Goal: Task Accomplishment & Management: Use online tool/utility

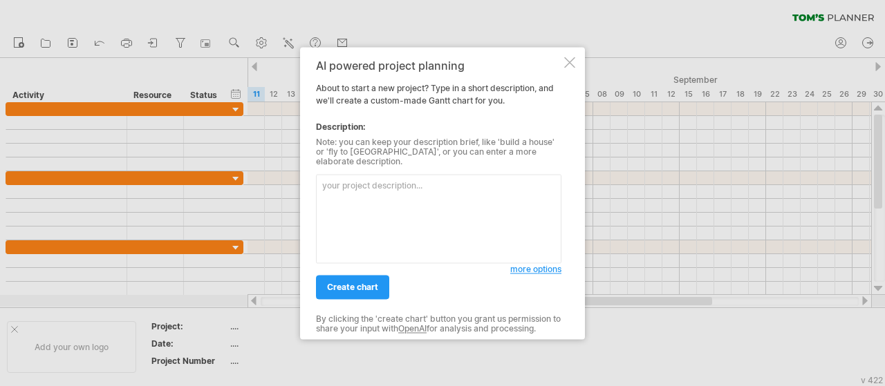
paste textarea "LOR IPSUMD SITAM CONS ADI ELIT SEDDOEI TEMPO INCIDID UTLABOR ETDOLOR MAGNAALIQU…"
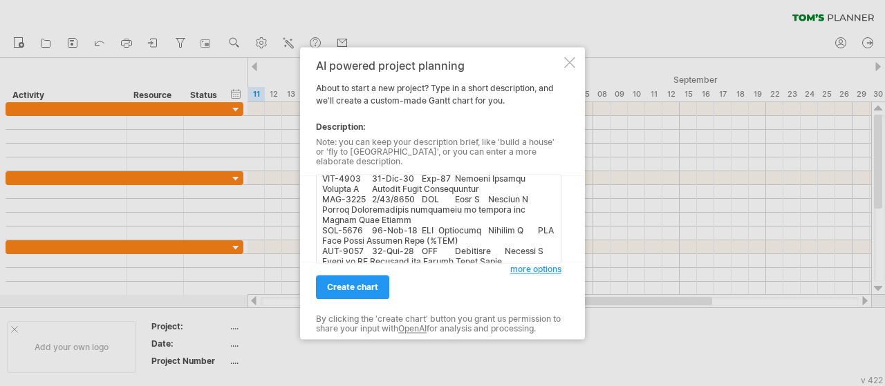
type textarea "LOR IPSUMD SITAM CONS ADI ELIT SEDDOEI TEMPO INCIDID UTLABOR ETDOLOR MAGNAALIQU…"
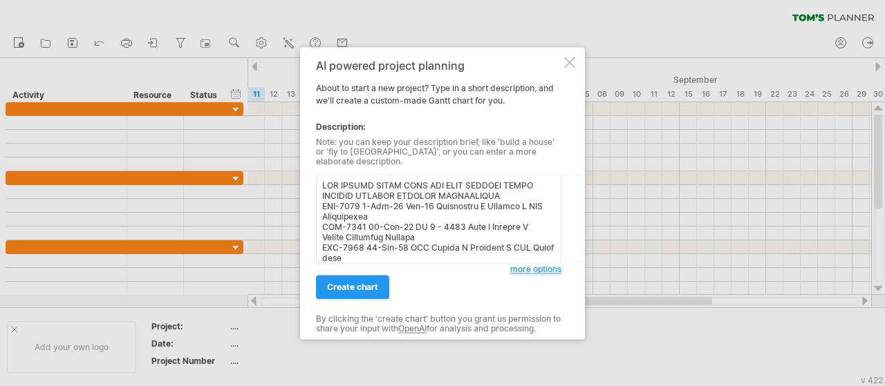
drag, startPoint x: 344, startPoint y: 254, endPoint x: 300, endPoint y: 25, distance: 232.9
click at [300, 25] on div "Trying to reach [DOMAIN_NAME] Connected again... 0% clear filter new" at bounding box center [442, 193] width 885 height 386
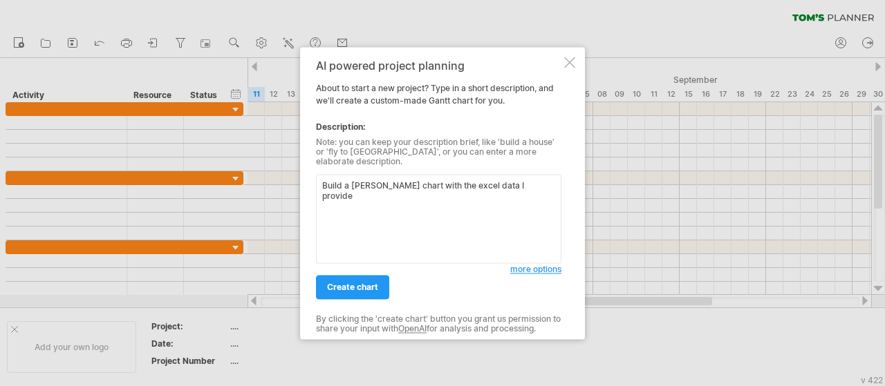
type textarea "Build a [PERSON_NAME] chart with the excel data I provide"
click at [354, 268] on div "create chart" at bounding box center [413, 280] width 194 height 35
click at [355, 283] on span "create chart" at bounding box center [352, 287] width 51 height 10
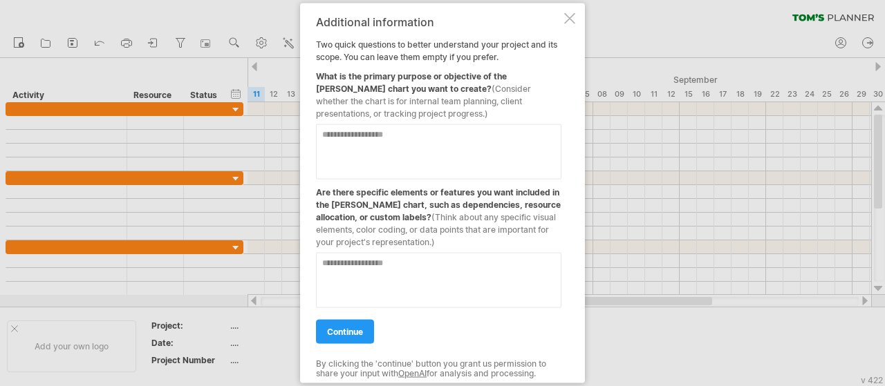
click at [569, 21] on div at bounding box center [569, 17] width 11 height 11
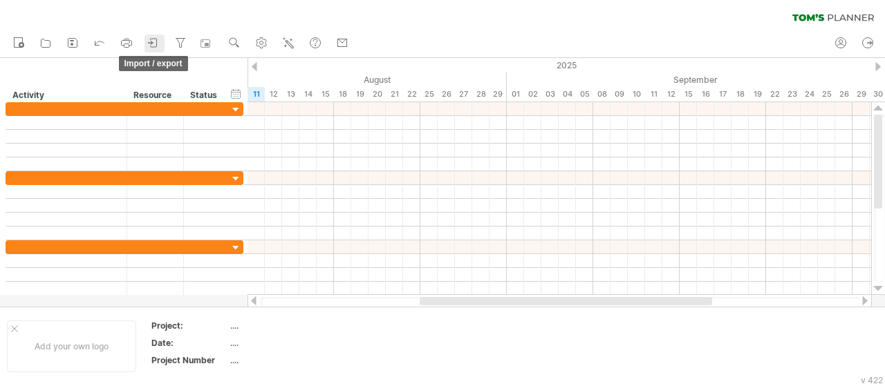
click at [152, 44] on icon at bounding box center [154, 43] width 14 height 14
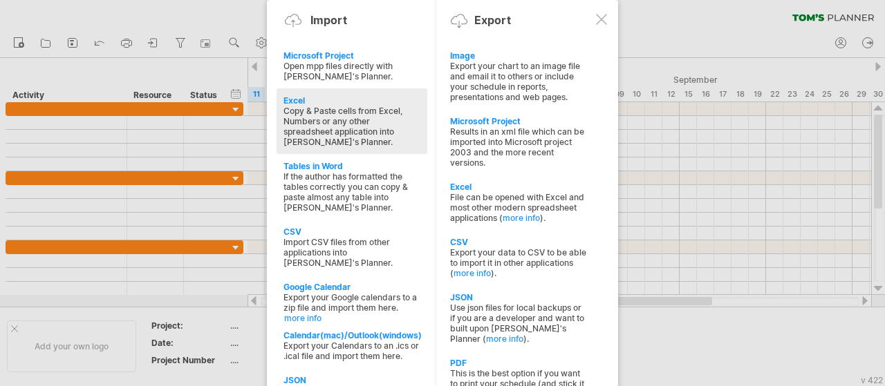
click at [294, 96] on div "Excel" at bounding box center [351, 100] width 137 height 10
type textarea "**********"
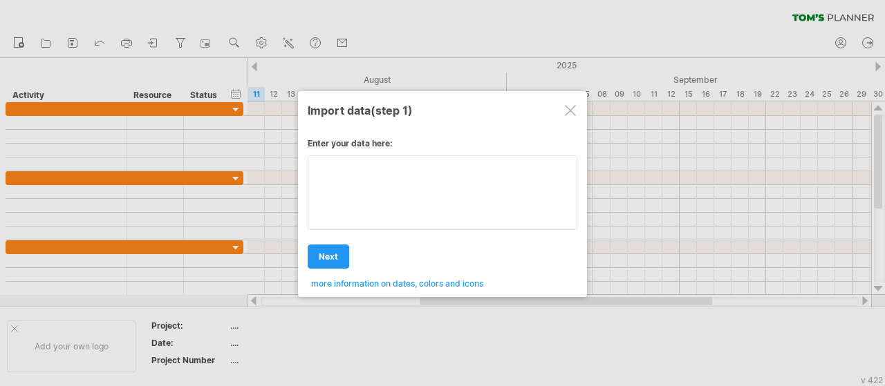
click at [399, 190] on div "**********" at bounding box center [443, 208] width 270 height 161
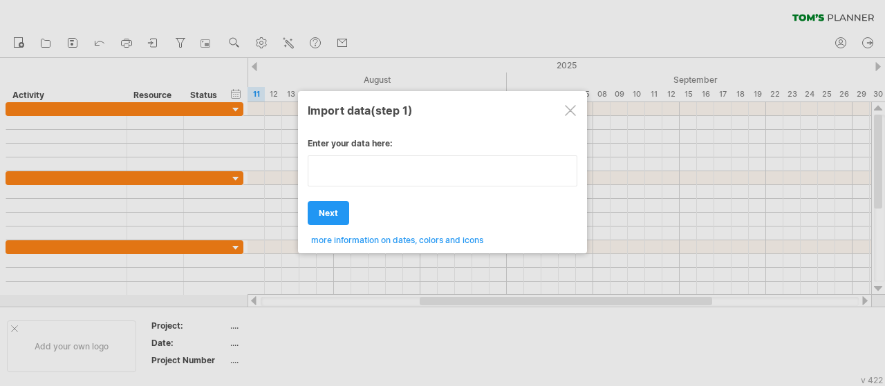
type textarea "**********"
paste textarea "**********"
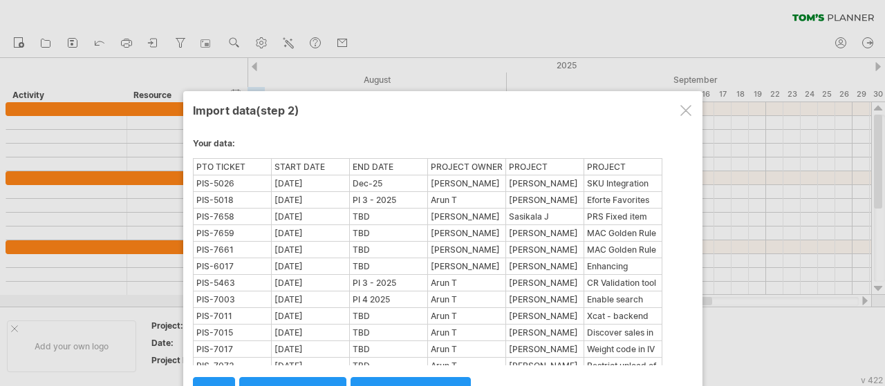
scroll to position [153, 0]
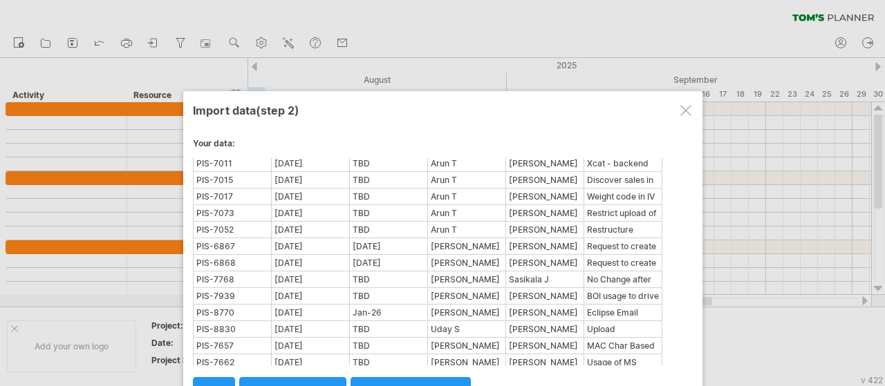
drag, startPoint x: 884, startPoint y: 156, endPoint x: 880, endPoint y: 179, distance: 23.2
click at [880, 179] on div at bounding box center [442, 193] width 885 height 386
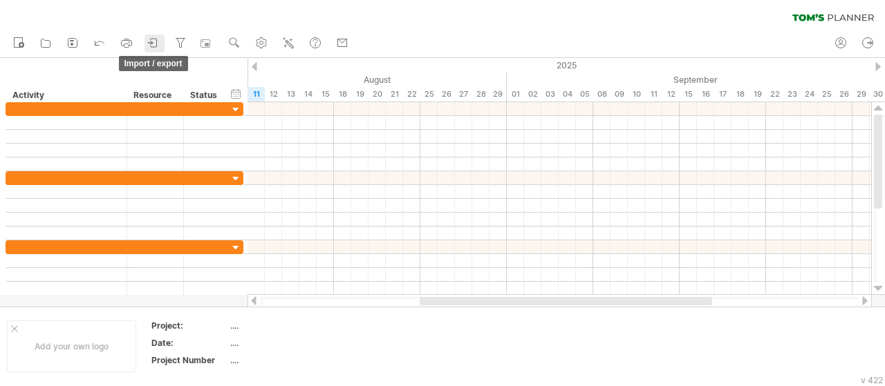
click at [160, 48] on icon at bounding box center [154, 43] width 14 height 14
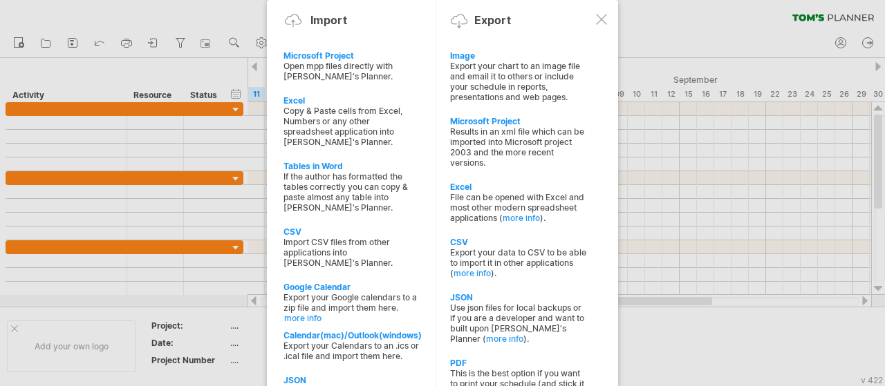
drag, startPoint x: 298, startPoint y: 95, endPoint x: 600, endPoint y: 245, distance: 337.6
click at [654, 196] on div "Trying to reach [DOMAIN_NAME] Connected again... 0% clear filter new" at bounding box center [442, 193] width 885 height 386
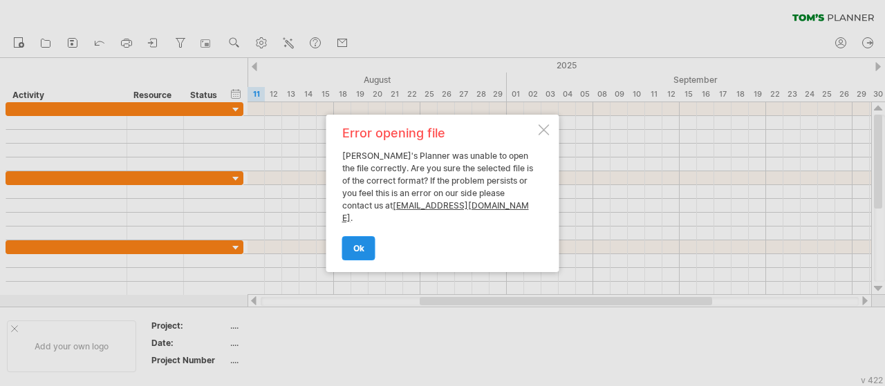
click at [360, 245] on span "ok" at bounding box center [358, 248] width 11 height 10
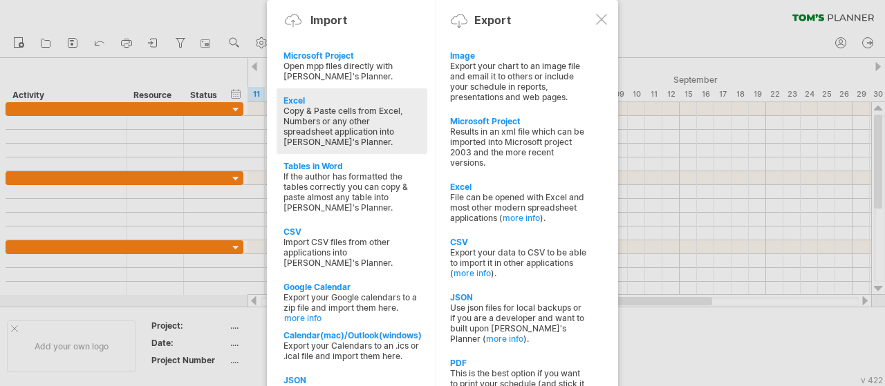
click at [298, 99] on div "Excel" at bounding box center [351, 100] width 137 height 10
type textarea "**********"
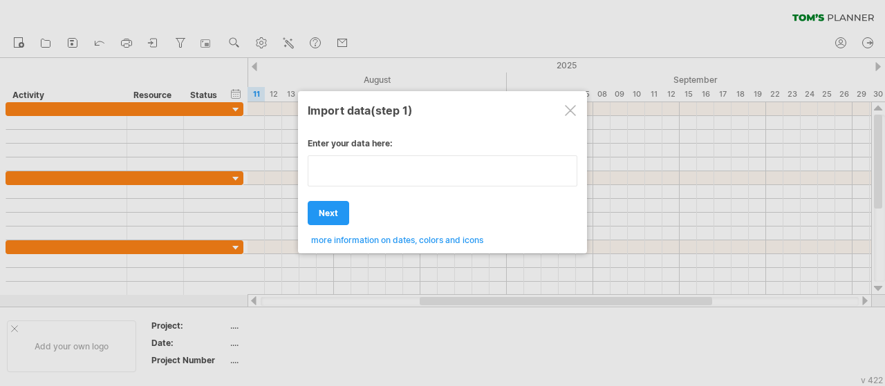
click at [398, 176] on textarea at bounding box center [443, 171] width 270 height 31
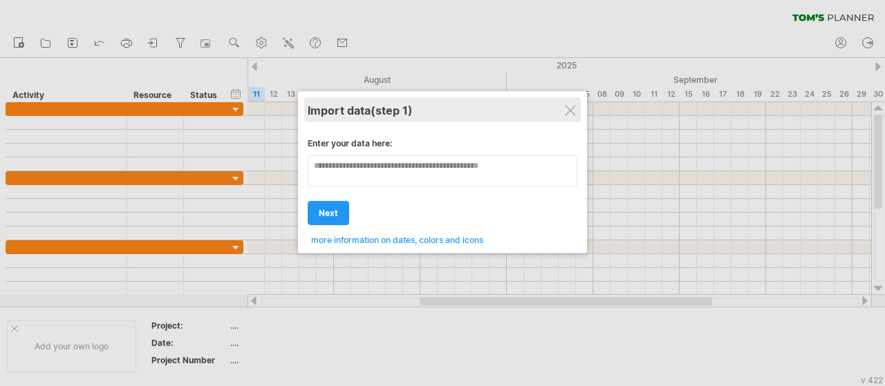
click at [565, 113] on div at bounding box center [570, 110] width 11 height 11
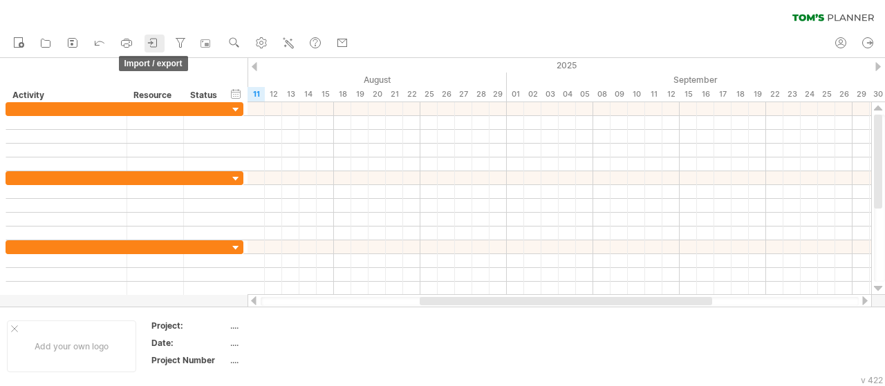
click at [150, 44] on icon at bounding box center [154, 43] width 14 height 14
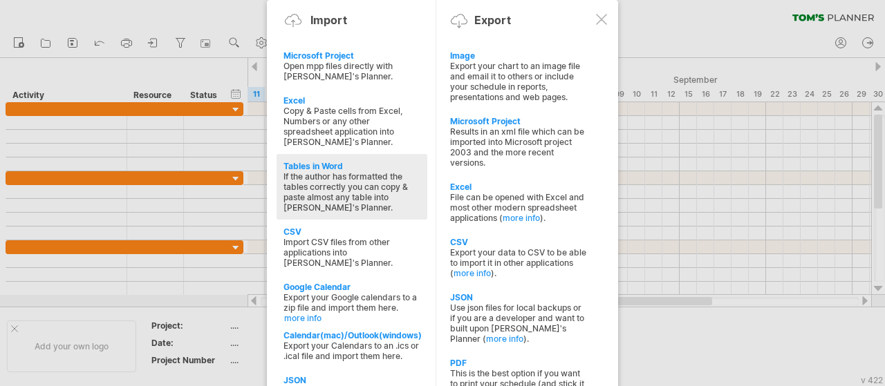
click at [317, 161] on div "Tables in Word" at bounding box center [351, 166] width 137 height 10
type textarea "**********"
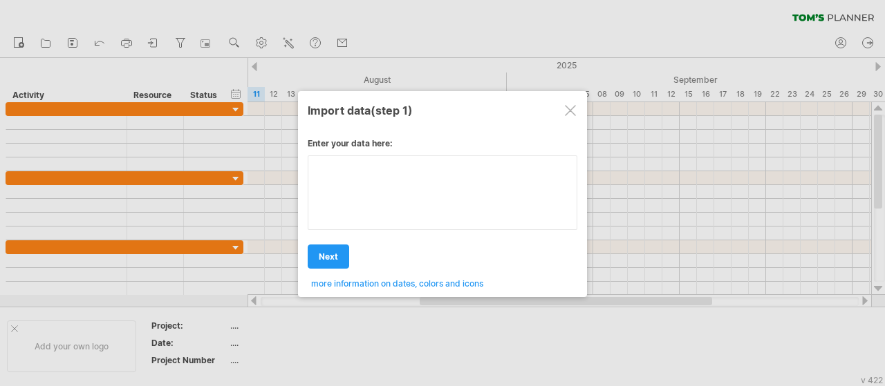
click at [422, 221] on div "**********" at bounding box center [443, 208] width 270 height 161
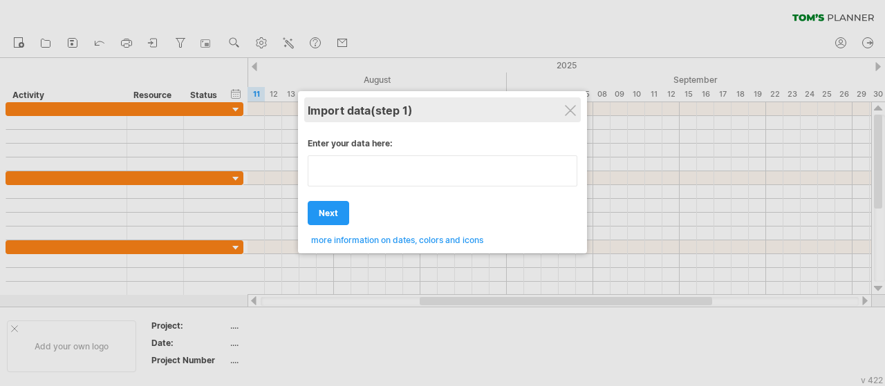
type textarea "**********"
click at [563, 115] on div "Import data (step 1)" at bounding box center [443, 109] width 270 height 25
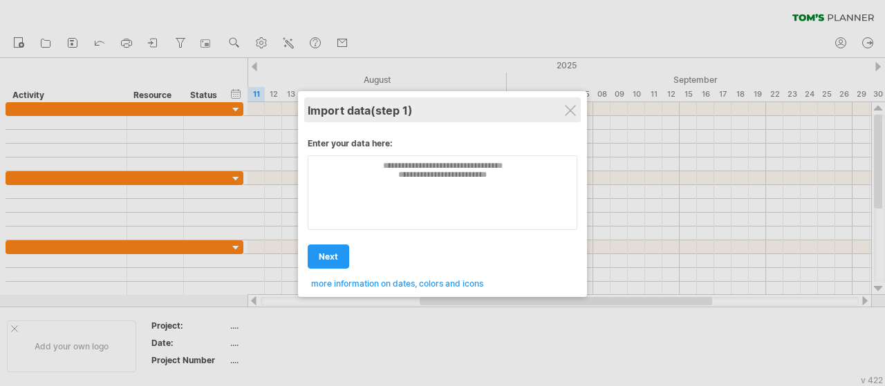
click at [557, 108] on div "Import data (step 1)" at bounding box center [443, 109] width 270 height 25
click at [571, 109] on div at bounding box center [570, 110] width 11 height 11
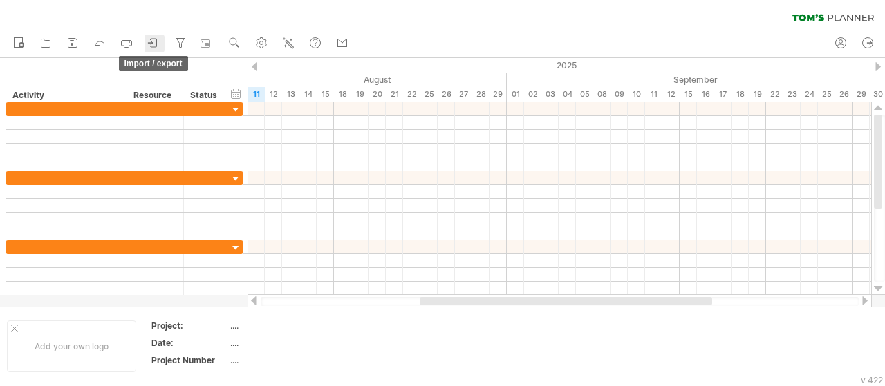
click at [160, 42] on icon at bounding box center [154, 43] width 14 height 14
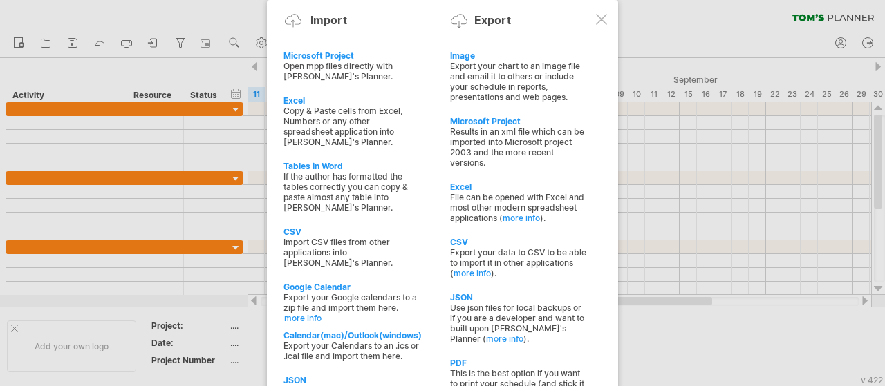
click at [600, 24] on div at bounding box center [601, 19] width 11 height 11
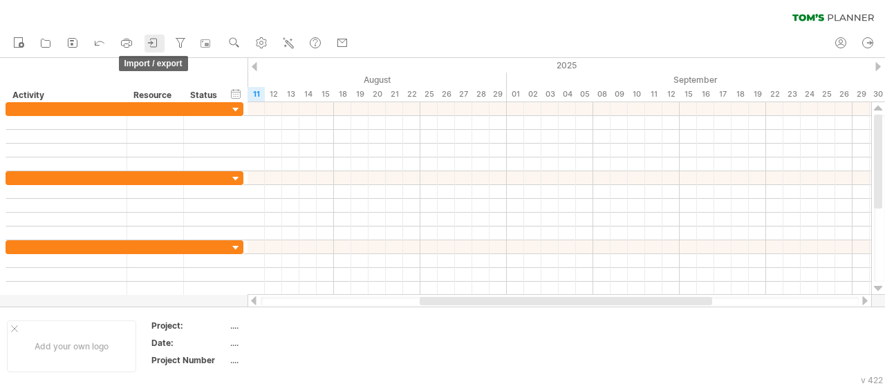
click at [149, 41] on icon at bounding box center [154, 43] width 14 height 14
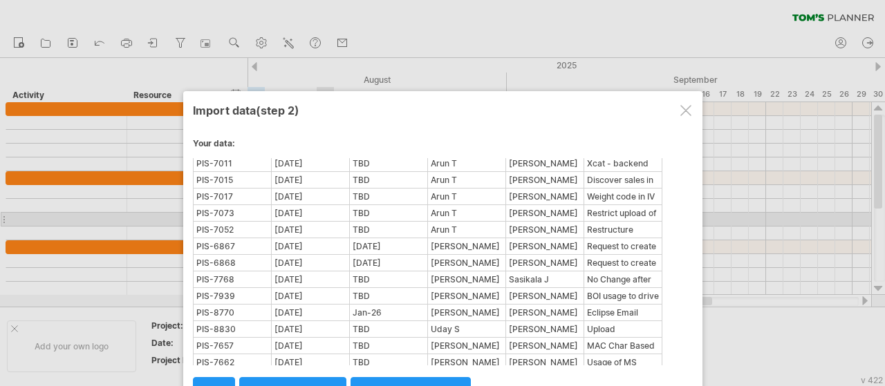
drag, startPoint x: 470, startPoint y: 93, endPoint x: 473, endPoint y: 44, distance: 49.9
click at [473, 44] on div "Trying to reach [DOMAIN_NAME] Connected again... processing file clear filter" at bounding box center [442, 193] width 885 height 386
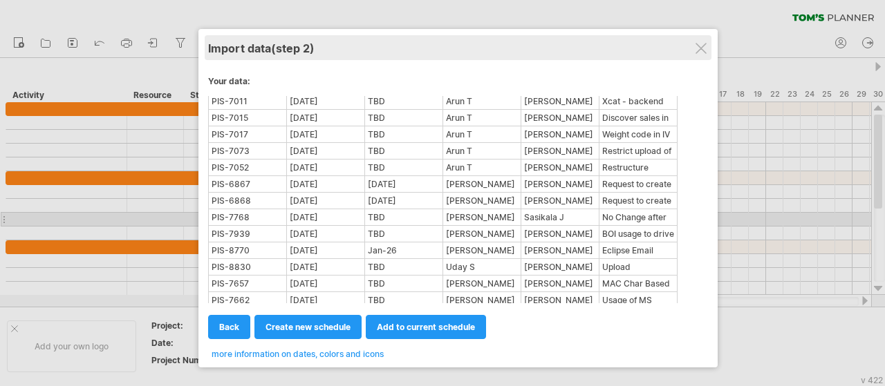
drag, startPoint x: 411, startPoint y: 100, endPoint x: 427, endPoint y: 37, distance: 64.2
click at [427, 37] on div "Import data (step 2)" at bounding box center [458, 47] width 500 height 25
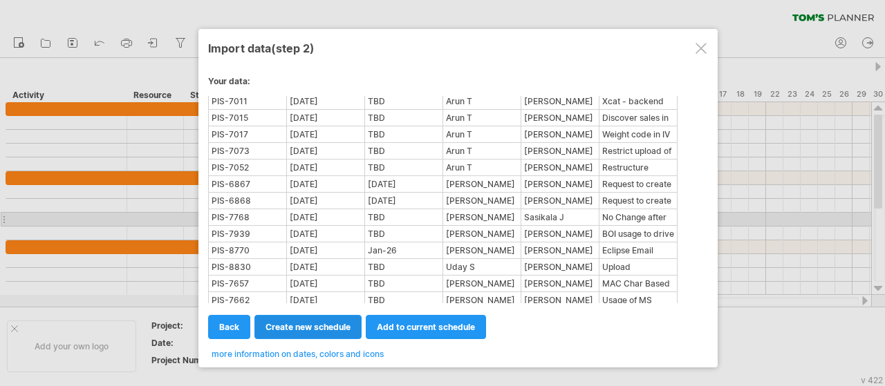
click at [327, 328] on span "create new schedule" at bounding box center [307, 327] width 85 height 10
select select "***"
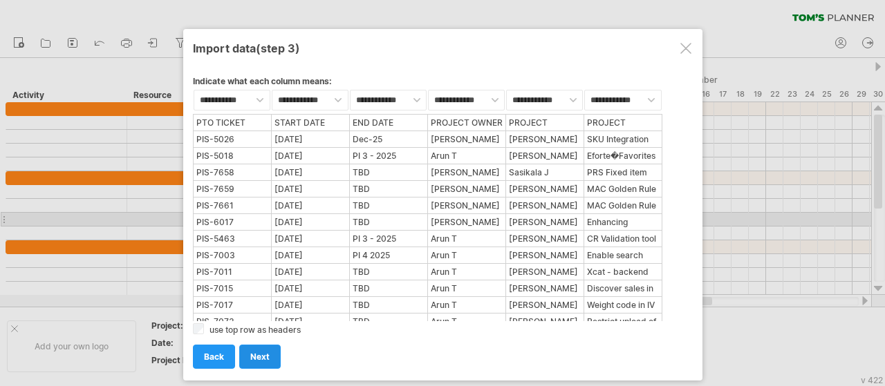
click at [259, 364] on link "next" at bounding box center [259, 357] width 41 height 24
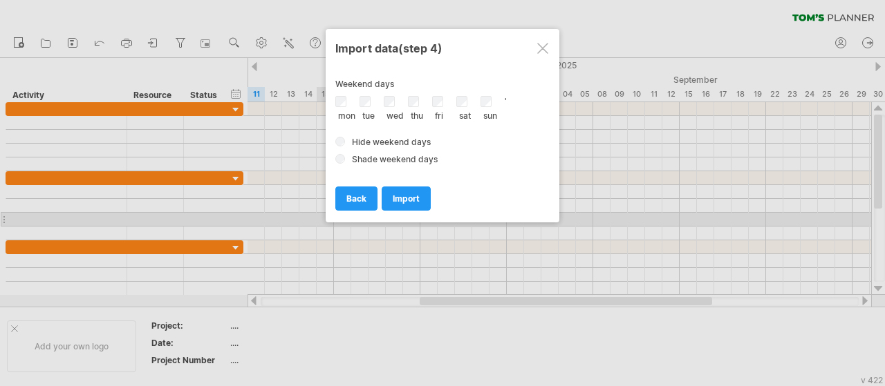
click at [369, 157] on span "Shade weekend days" at bounding box center [395, 159] width 86 height 10
click at [405, 194] on span "import" at bounding box center [406, 199] width 27 height 10
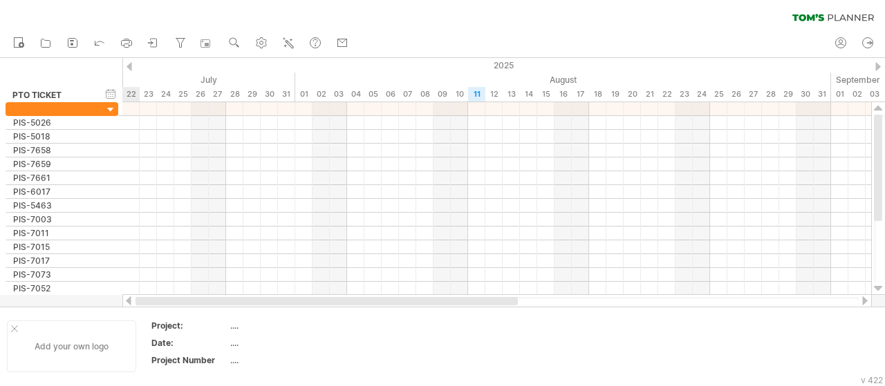
drag, startPoint x: 365, startPoint y: 300, endPoint x: 84, endPoint y: 333, distance: 282.6
click at [92, 330] on div "Trying to reach [DOMAIN_NAME] Connected again... processing file clear filter" at bounding box center [442, 193] width 885 height 386
click at [233, 325] on div "...." at bounding box center [288, 326] width 116 height 12
type input "**********"
click at [236, 343] on div "...." at bounding box center [288, 343] width 116 height 12
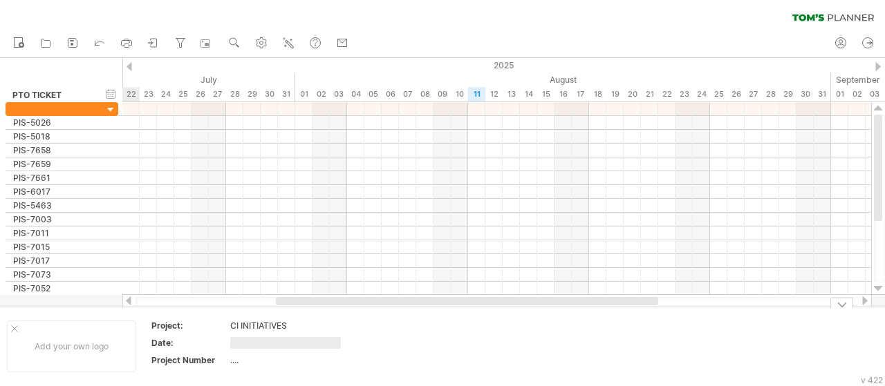
click at [246, 363] on div "...." at bounding box center [288, 361] width 116 height 12
click at [109, 348] on div "Add your own logo" at bounding box center [71, 347] width 129 height 52
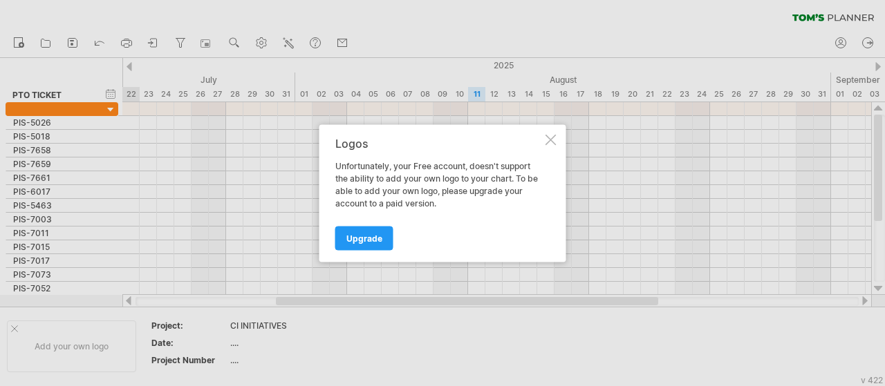
click at [548, 146] on div "Logos Unfortunately, your Free account, doesn't support the ability to add your…" at bounding box center [442, 193] width 247 height 138
click at [549, 142] on div at bounding box center [550, 139] width 11 height 11
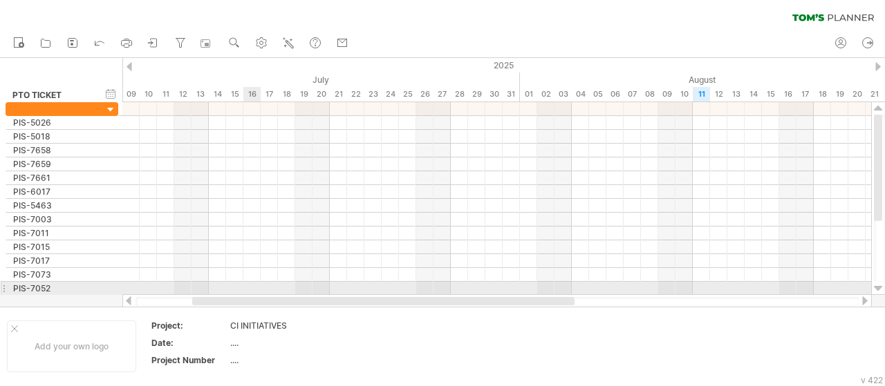
drag, startPoint x: 373, startPoint y: 299, endPoint x: 194, endPoint y: 279, distance: 180.9
click at [196, 280] on div "Trying to reach [DOMAIN_NAME] Connected again... processing file clear filter" at bounding box center [442, 193] width 885 height 386
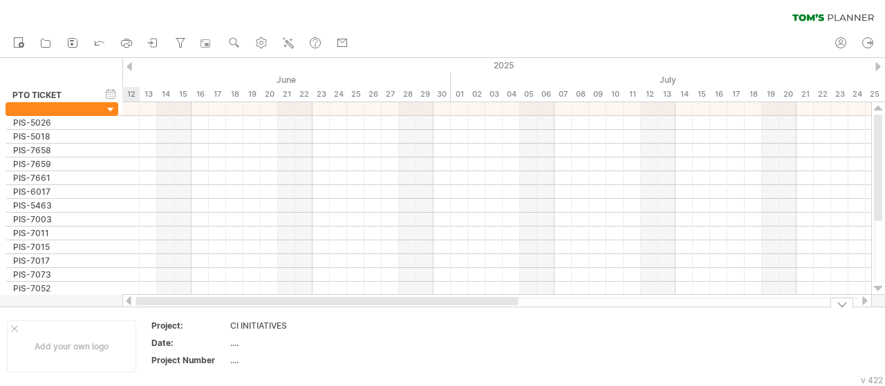
drag, startPoint x: 283, startPoint y: 298, endPoint x: 144, endPoint y: 311, distance: 140.3
click at [144, 311] on div "Trying to reach [DOMAIN_NAME] Connected again... processing file clear filter" at bounding box center [442, 193] width 885 height 386
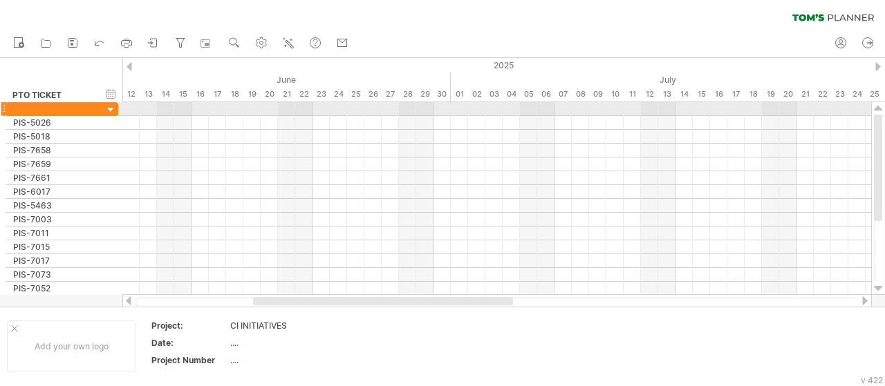
drag, startPoint x: 877, startPoint y: 143, endPoint x: 883, endPoint y: 111, distance: 33.1
click at [883, 111] on div at bounding box center [878, 198] width 15 height 193
click at [113, 110] on div at bounding box center [110, 110] width 13 height 13
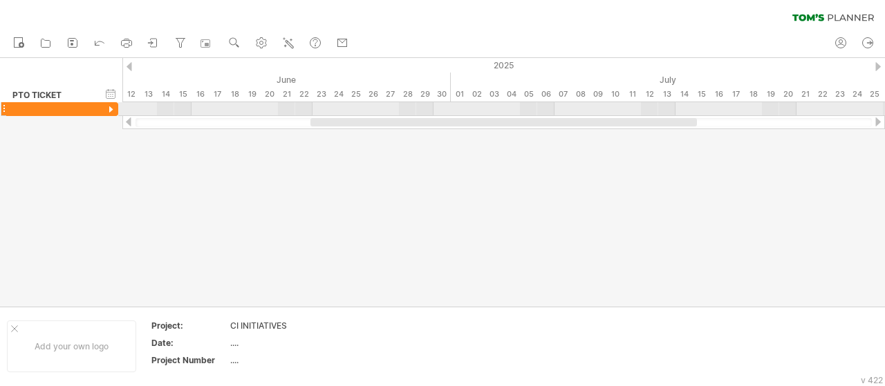
click at [111, 108] on div at bounding box center [110, 110] width 13 height 13
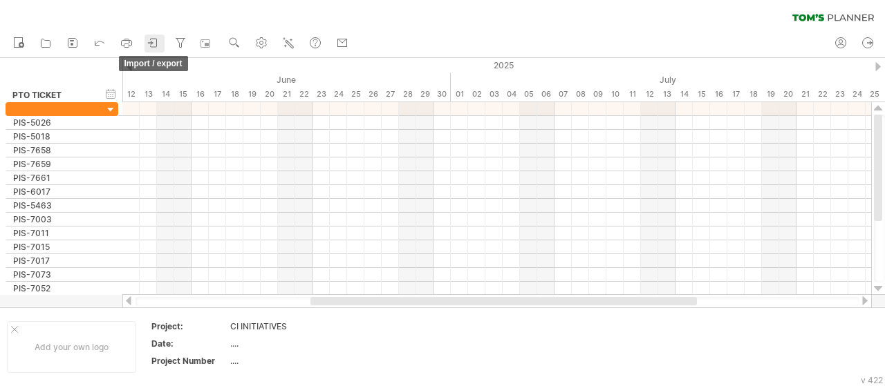
click at [149, 46] on icon at bounding box center [154, 43] width 14 height 14
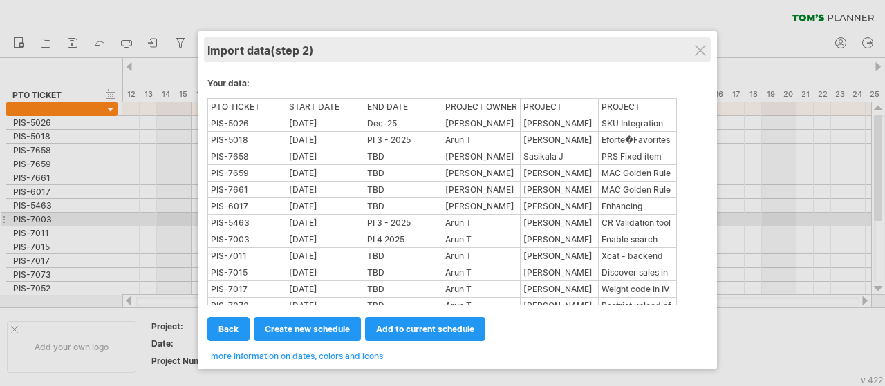
drag, startPoint x: 481, startPoint y: 105, endPoint x: 498, endPoint y: 30, distance: 76.6
click at [498, 37] on div "Import data (step 2)" at bounding box center [457, 49] width 500 height 25
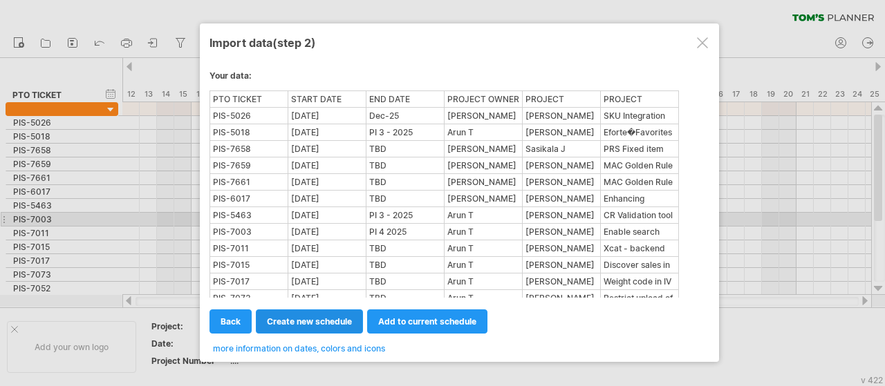
click at [324, 310] on link "create new schedule" at bounding box center [309, 322] width 107 height 24
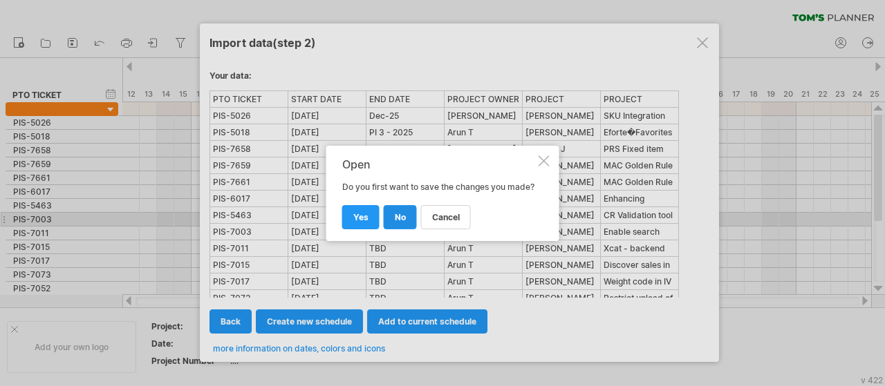
click at [397, 222] on span "no" at bounding box center [400, 217] width 11 height 10
select select "***"
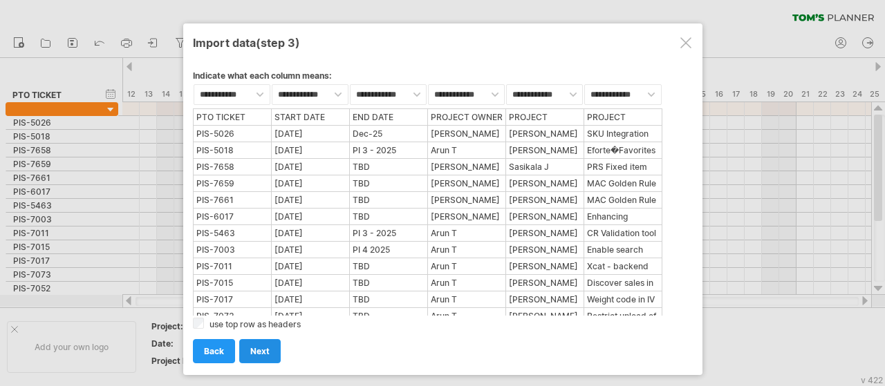
click at [261, 348] on span "next" at bounding box center [259, 351] width 19 height 10
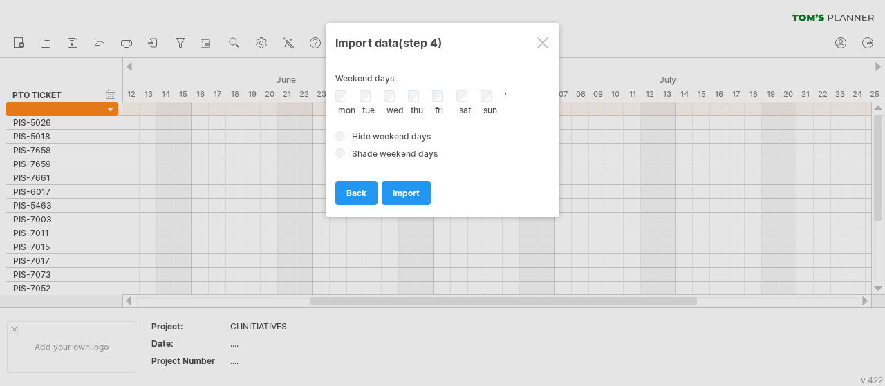
click at [392, 101] on div "wed" at bounding box center [396, 103] width 24 height 24
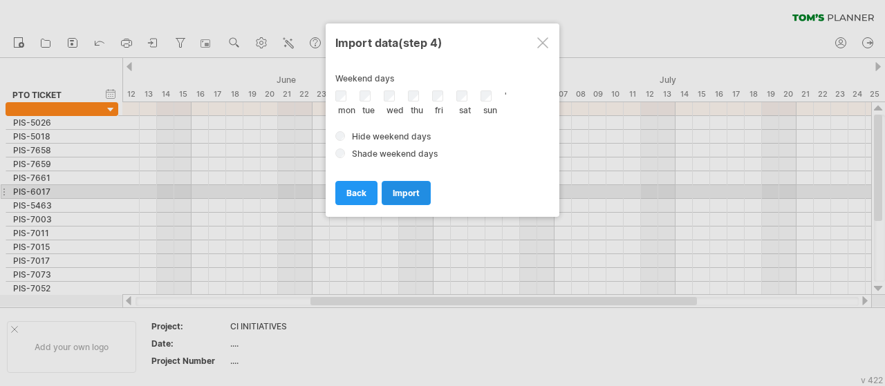
click at [408, 194] on link "import" at bounding box center [406, 193] width 49 height 24
click at [412, 188] on span "import" at bounding box center [406, 193] width 27 height 10
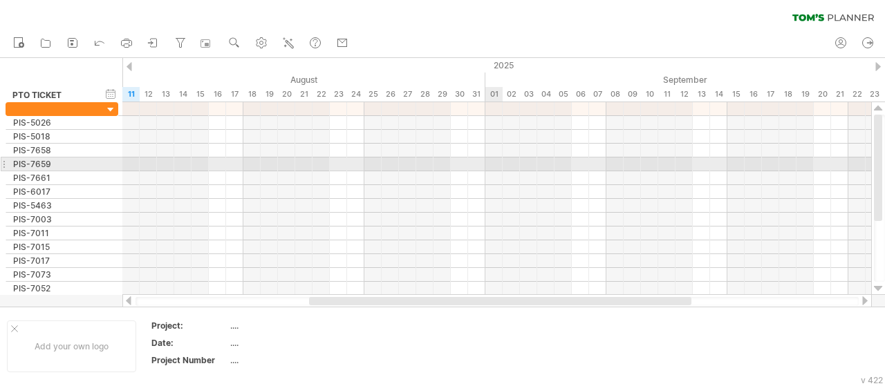
click at [497, 162] on div at bounding box center [496, 165] width 749 height 14
click at [497, 160] on div at bounding box center [496, 165] width 749 height 14
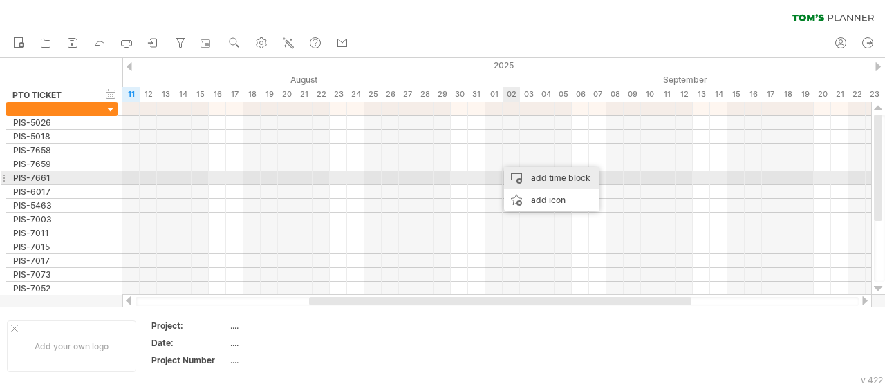
click at [556, 179] on div "add time block" at bounding box center [551, 178] width 95 height 22
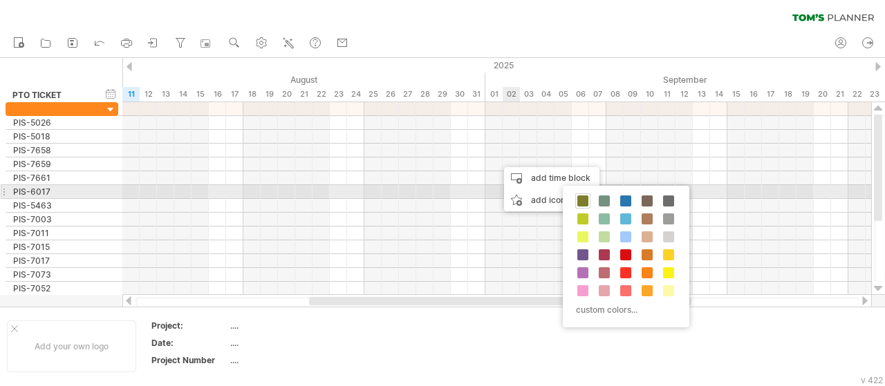
click at [583, 198] on span at bounding box center [582, 201] width 11 height 11
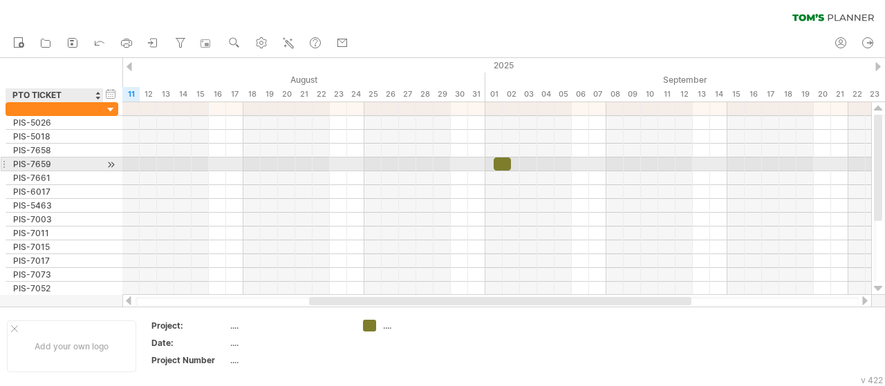
click at [114, 162] on div at bounding box center [110, 165] width 13 height 15
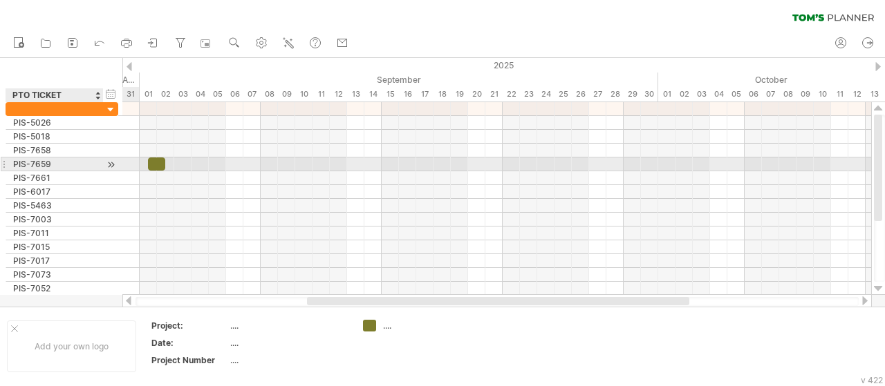
click at [114, 162] on div at bounding box center [110, 165] width 13 height 15
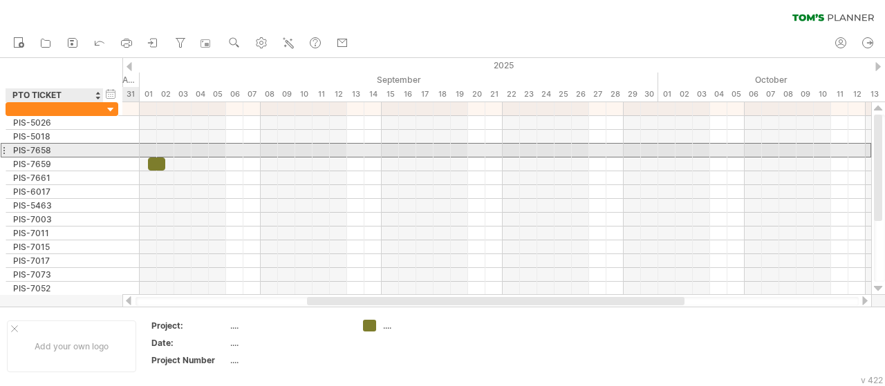
click at [118, 149] on div "******** PIS-7658" at bounding box center [62, 150] width 113 height 15
click at [131, 150] on div at bounding box center [496, 150] width 749 height 15
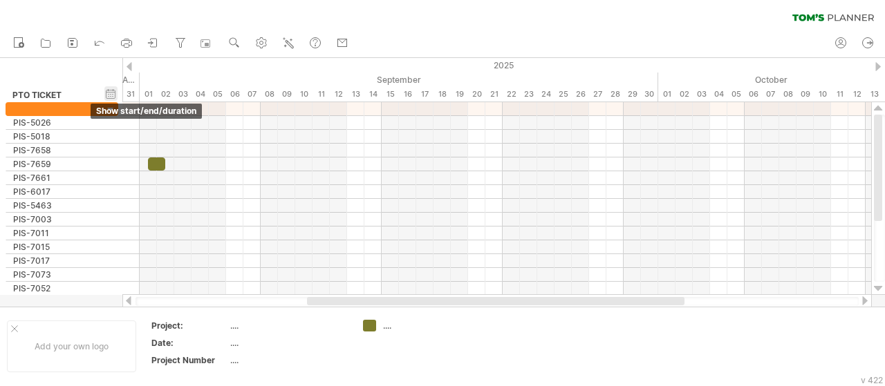
click at [116, 95] on div "hide start/end/duration show start/end/duration" at bounding box center [110, 93] width 13 height 15
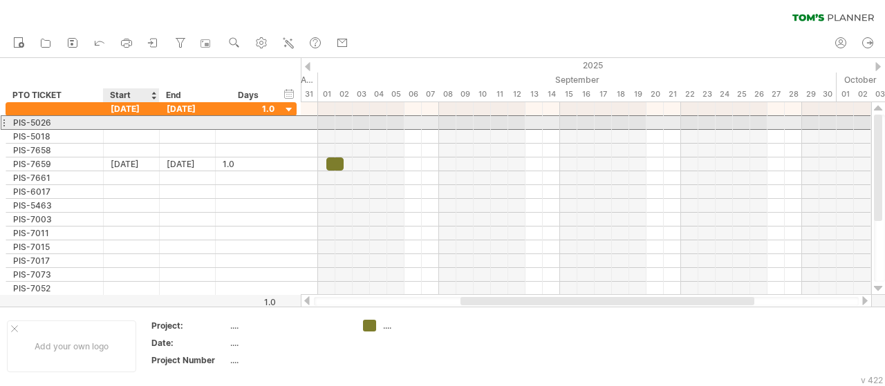
click at [138, 120] on div at bounding box center [132, 122] width 56 height 13
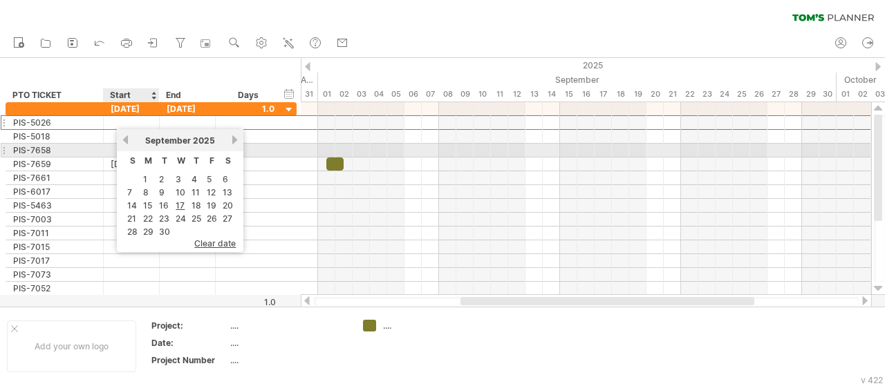
click at [126, 144] on link "previous" at bounding box center [125, 140] width 10 height 10
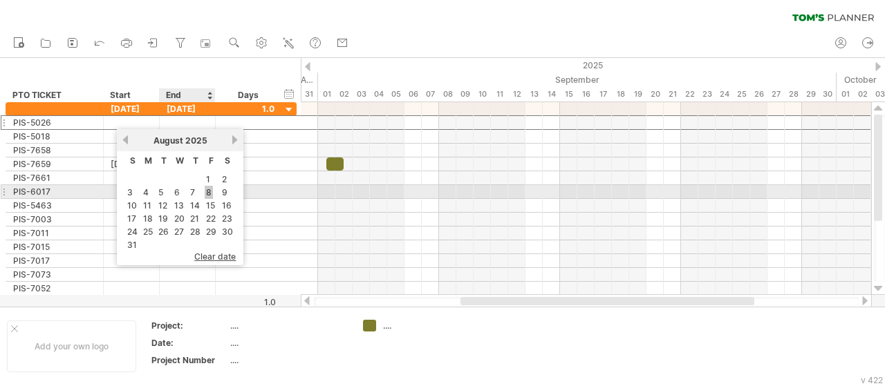
click at [212, 194] on link "8" at bounding box center [209, 192] width 8 height 13
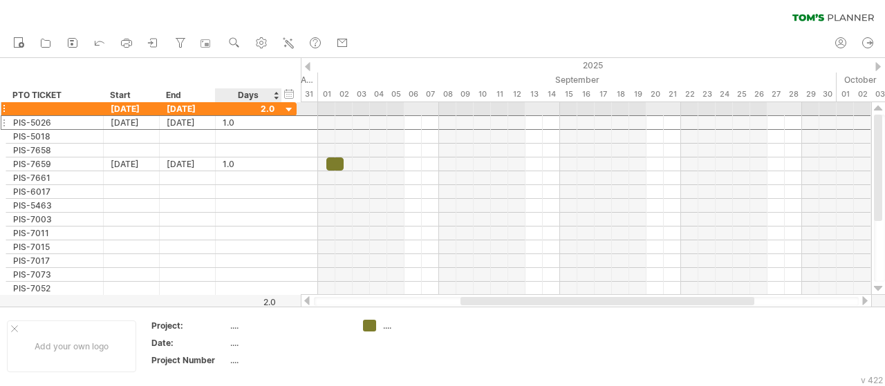
click at [286, 110] on div at bounding box center [289, 110] width 13 height 13
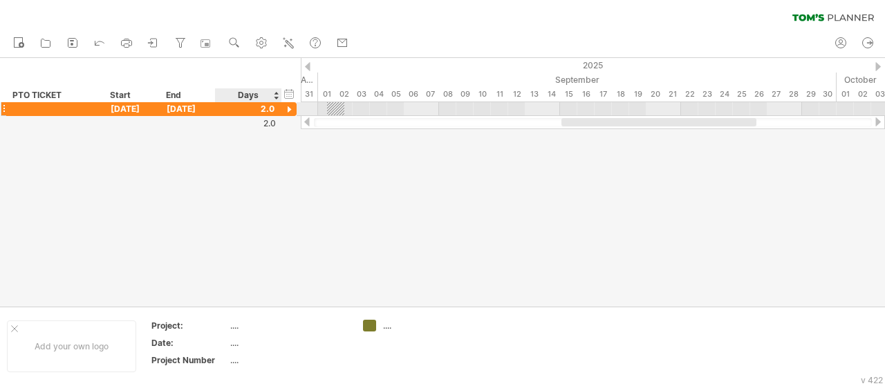
click at [286, 110] on div at bounding box center [289, 110] width 13 height 13
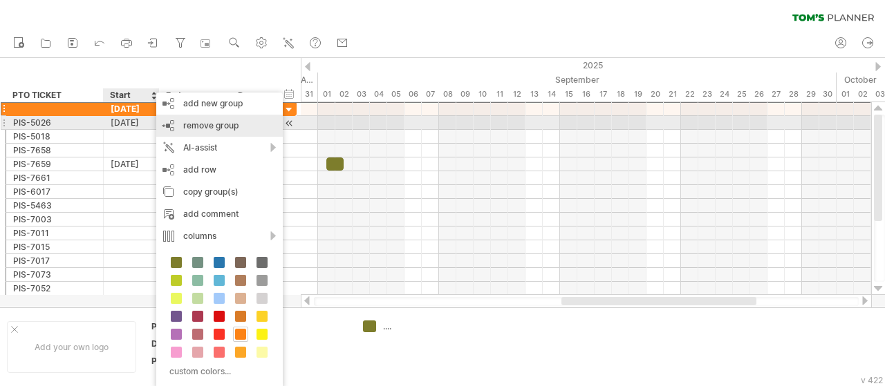
click at [221, 124] on span "remove group" at bounding box center [210, 125] width 55 height 10
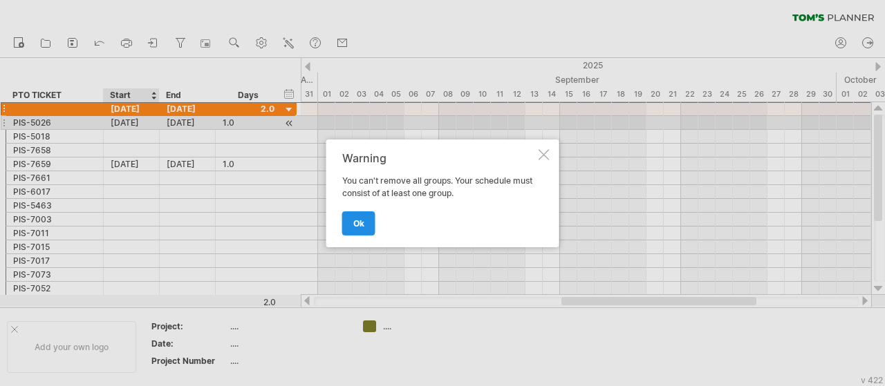
click at [371, 225] on link "ok" at bounding box center [358, 224] width 33 height 24
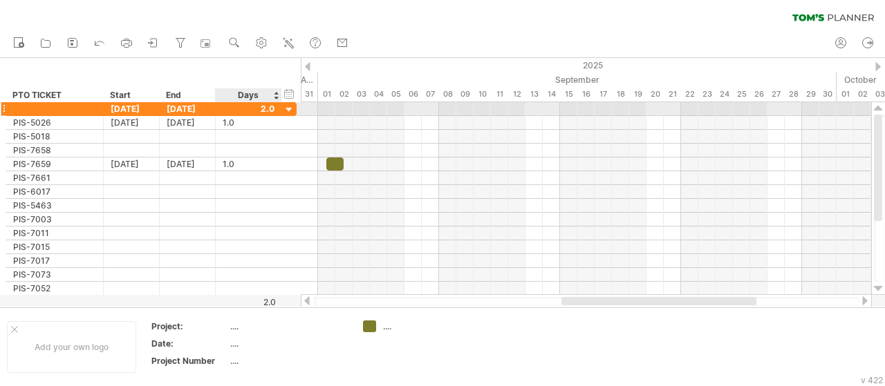
click at [287, 107] on div at bounding box center [289, 110] width 13 height 13
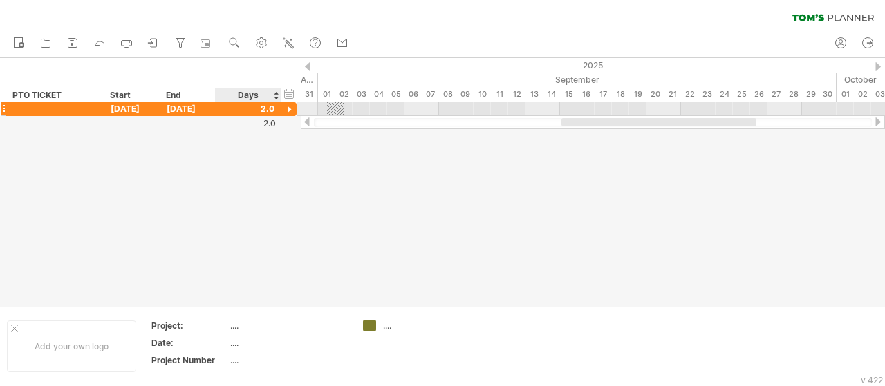
click at [287, 107] on div at bounding box center [289, 110] width 13 height 13
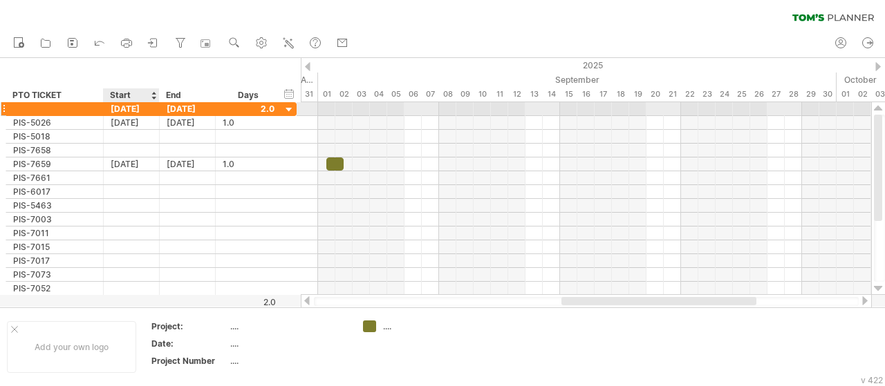
click at [131, 109] on div "[DATE]" at bounding box center [132, 108] width 56 height 13
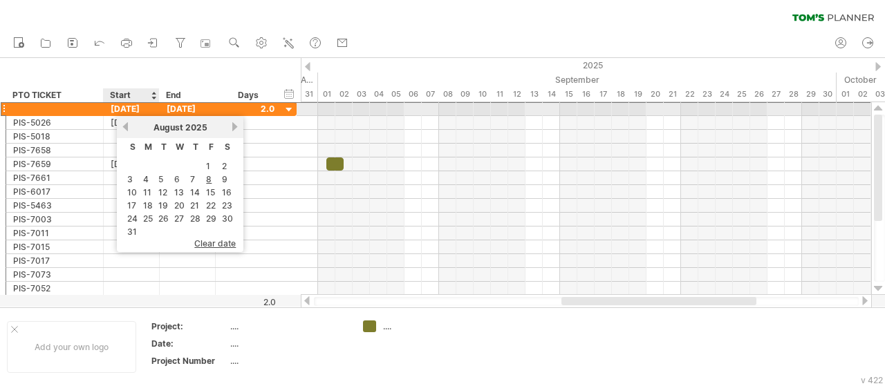
click at [131, 109] on div "[DATE]" at bounding box center [132, 108] width 56 height 13
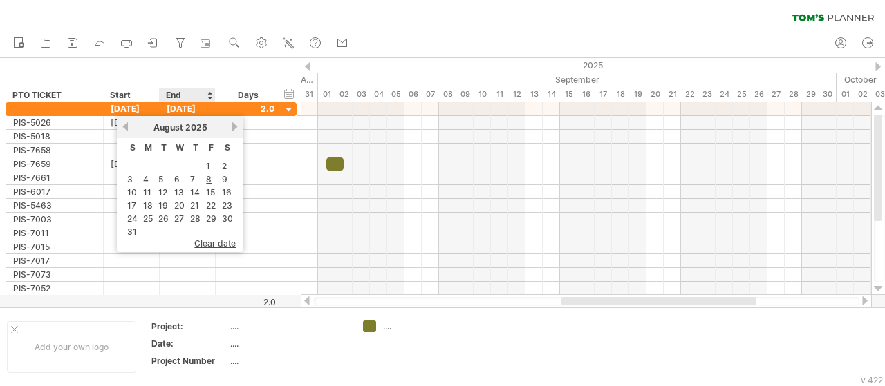
click at [199, 64] on div "**********" at bounding box center [150, 80] width 301 height 44
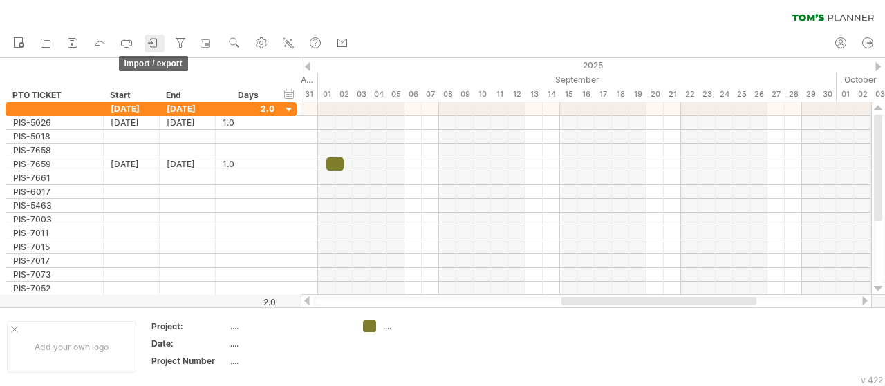
click at [149, 42] on icon at bounding box center [150, 42] width 4 height 3
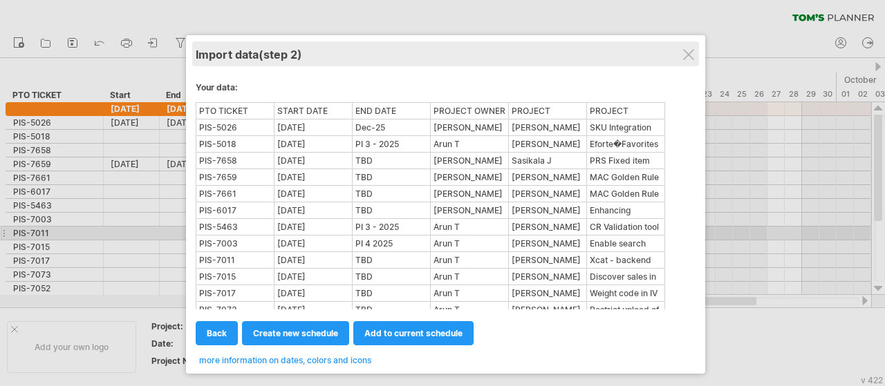
drag, startPoint x: 548, startPoint y: 111, endPoint x: 550, endPoint y: 38, distance: 72.6
click at [552, 41] on div "Import data (step 2)" at bounding box center [446, 53] width 500 height 25
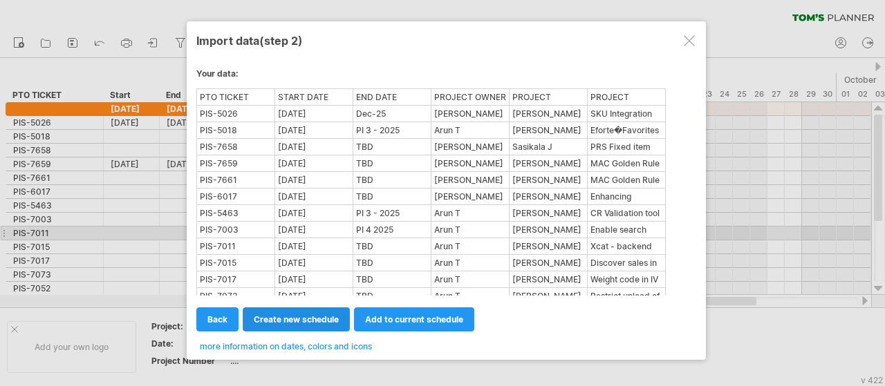
click at [301, 315] on span "create new schedule" at bounding box center [296, 320] width 85 height 10
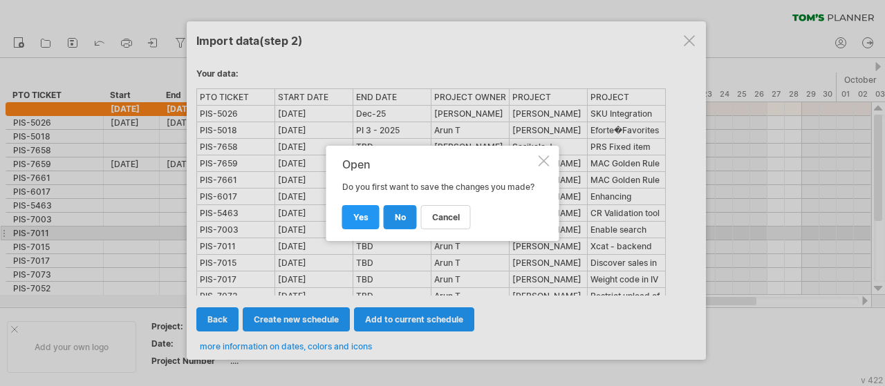
click at [395, 222] on span "no" at bounding box center [400, 217] width 11 height 10
select select "***"
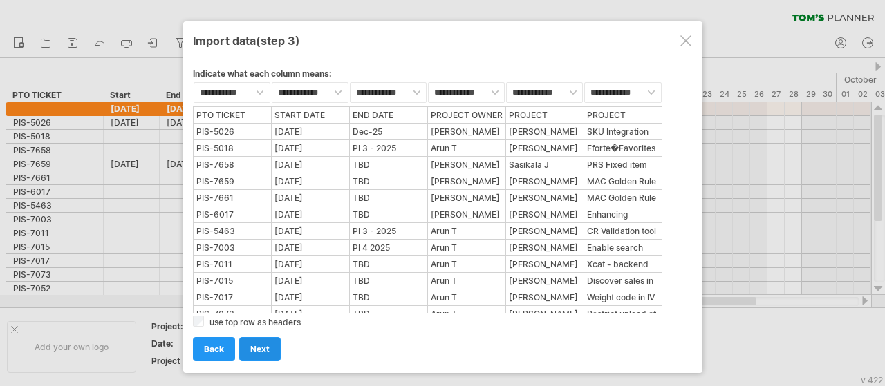
click at [253, 348] on span "next" at bounding box center [259, 349] width 19 height 10
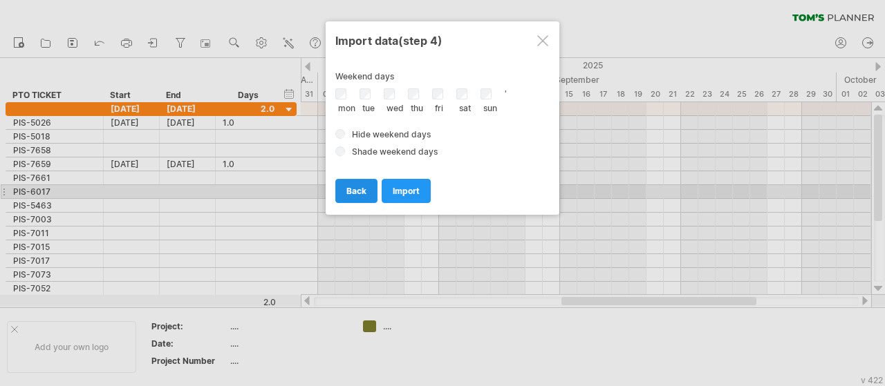
click at [362, 189] on span "back" at bounding box center [356, 191] width 20 height 10
select select "***"
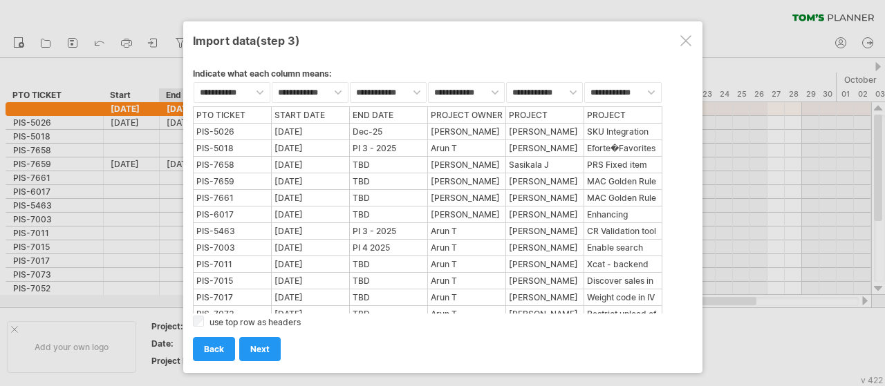
click at [207, 317] on div "use top row as headers" at bounding box center [443, 320] width 500 height 12
click at [257, 346] on span "next" at bounding box center [259, 349] width 19 height 10
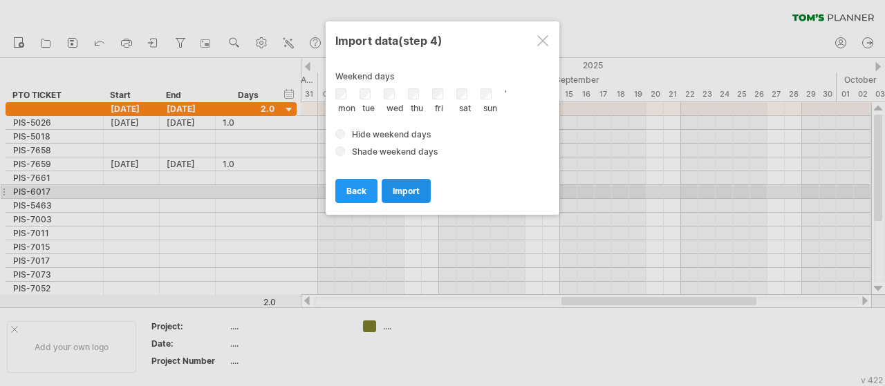
click at [396, 187] on span "import" at bounding box center [406, 191] width 27 height 10
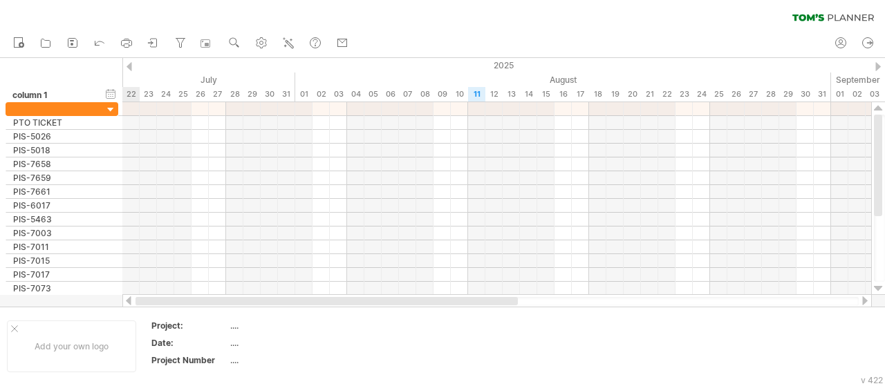
drag, startPoint x: 300, startPoint y: 304, endPoint x: 142, endPoint y: 303, distance: 157.6
click at [142, 303] on div at bounding box center [327, 301] width 382 height 8
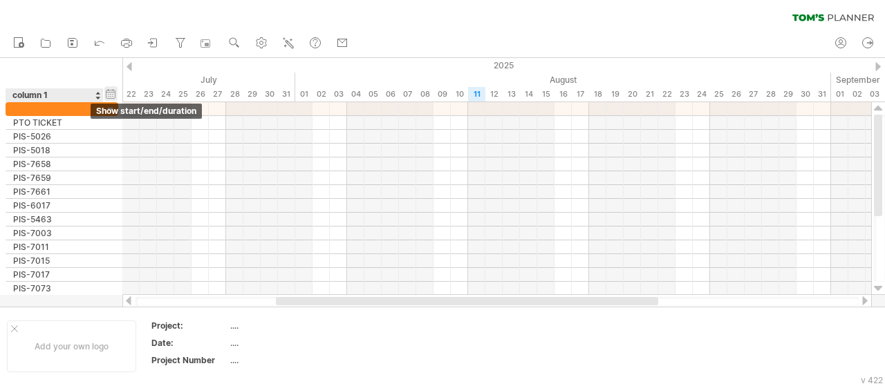
click at [109, 96] on div "hide start/end/duration show start/end/duration" at bounding box center [110, 93] width 13 height 15
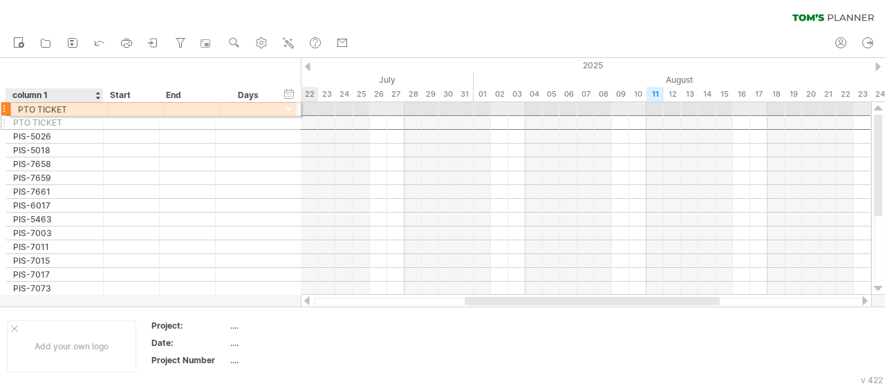
drag, startPoint x: 66, startPoint y: 119, endPoint x: 67, endPoint y: 107, distance: 11.8
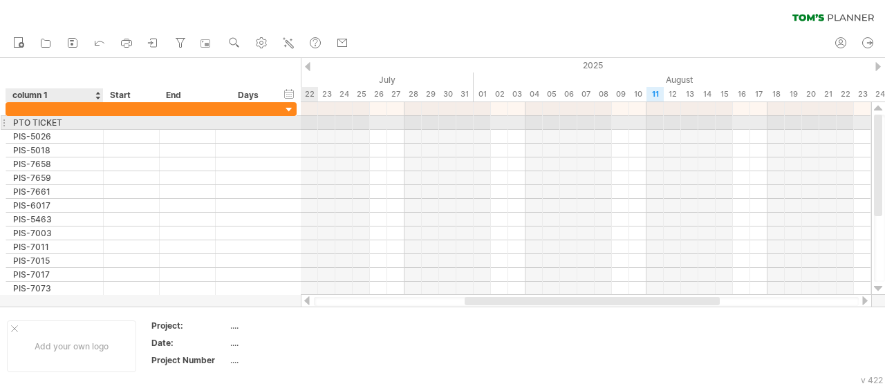
click at [54, 121] on div "PTO TICKET" at bounding box center [54, 122] width 83 height 13
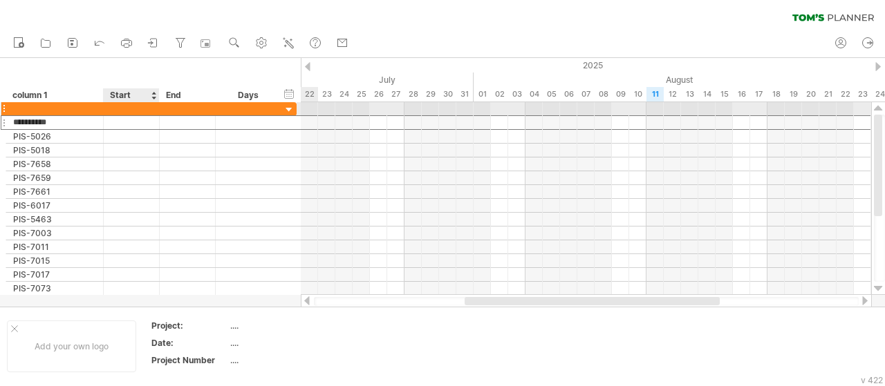
click at [138, 111] on div at bounding box center [132, 108] width 56 height 13
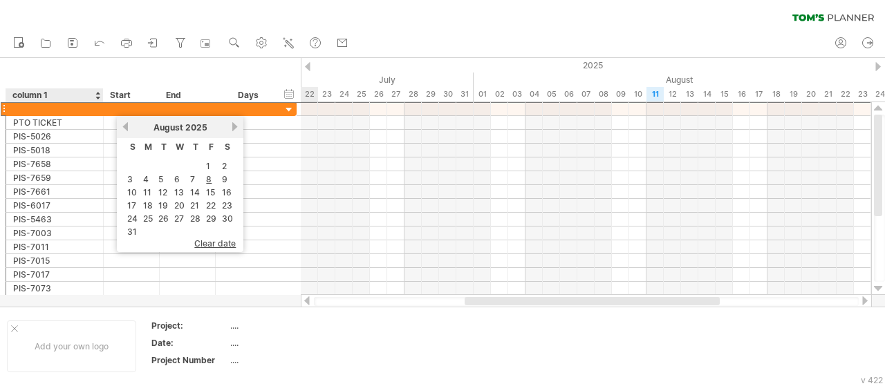
click at [104, 63] on div "hide start/end/duration show start/end/duration ******** column 1 Start End Days" at bounding box center [150, 80] width 301 height 44
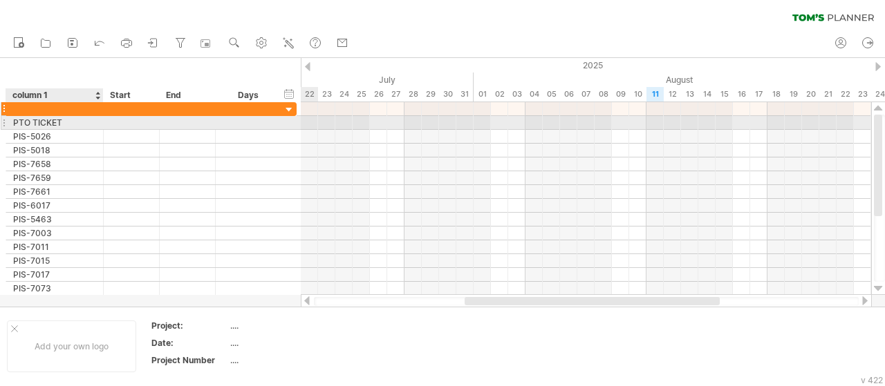
click at [111, 109] on div at bounding box center [132, 108] width 56 height 13
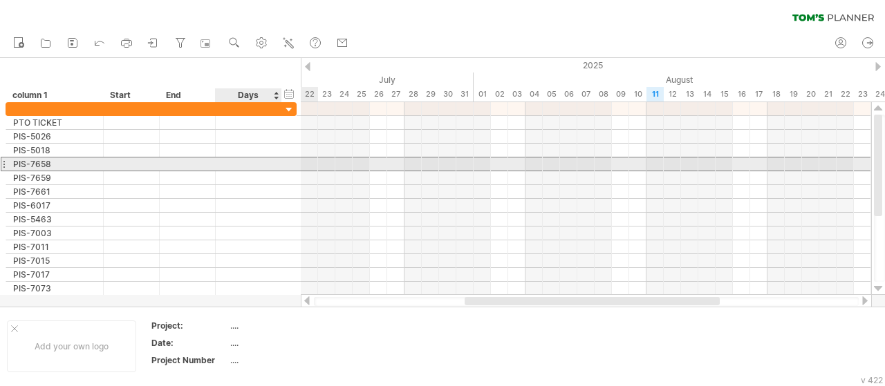
click at [250, 160] on div at bounding box center [249, 164] width 52 height 13
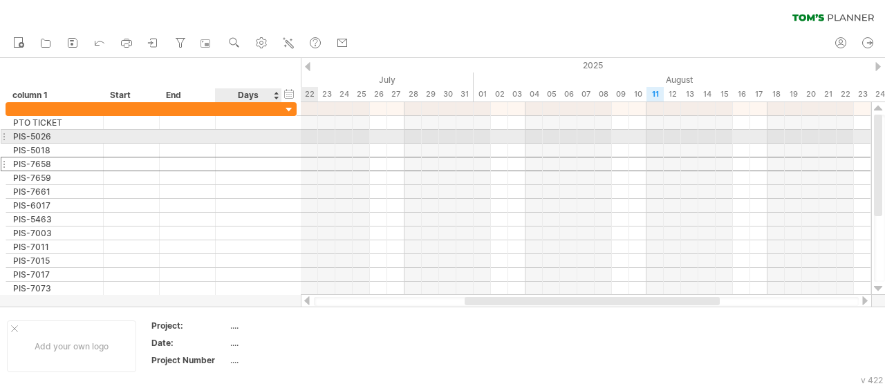
click at [247, 135] on div at bounding box center [249, 136] width 52 height 13
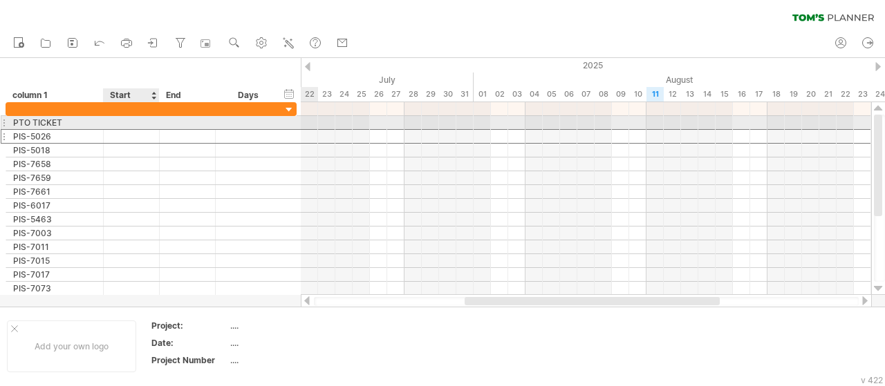
click at [153, 127] on div at bounding box center [132, 122] width 56 height 13
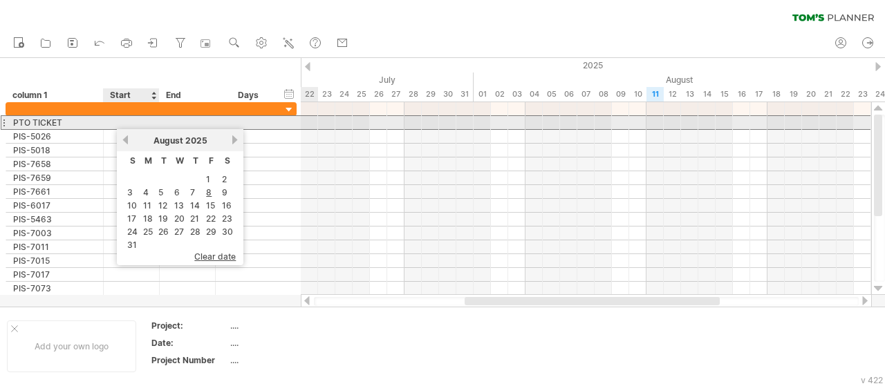
click at [128, 124] on div at bounding box center [132, 122] width 56 height 13
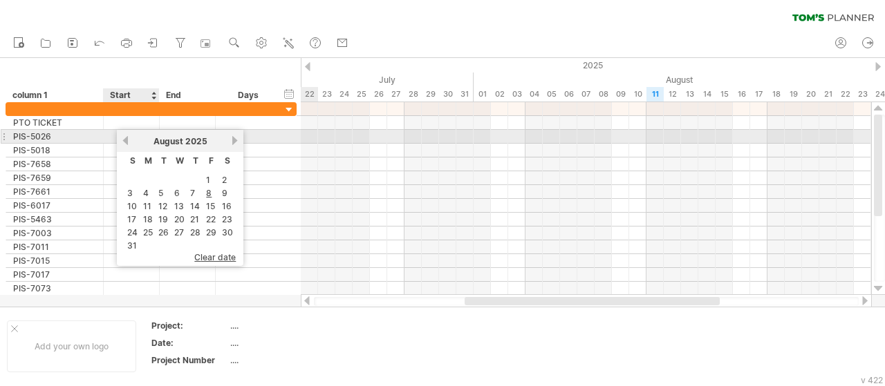
click at [121, 138] on link "previous" at bounding box center [125, 141] width 10 height 10
click at [232, 140] on link "next" at bounding box center [235, 141] width 10 height 10
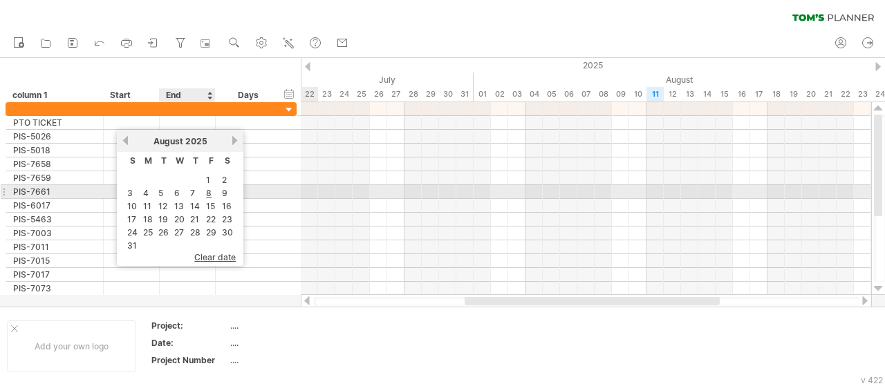
click at [214, 189] on td "8" at bounding box center [211, 193] width 15 height 12
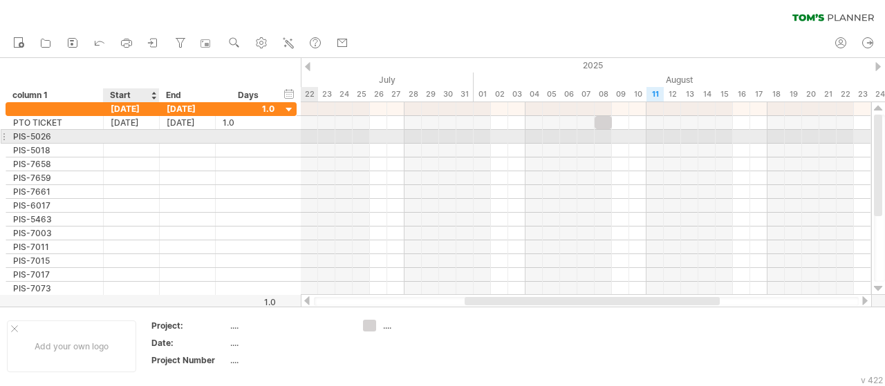
click at [144, 131] on div at bounding box center [132, 136] width 56 height 13
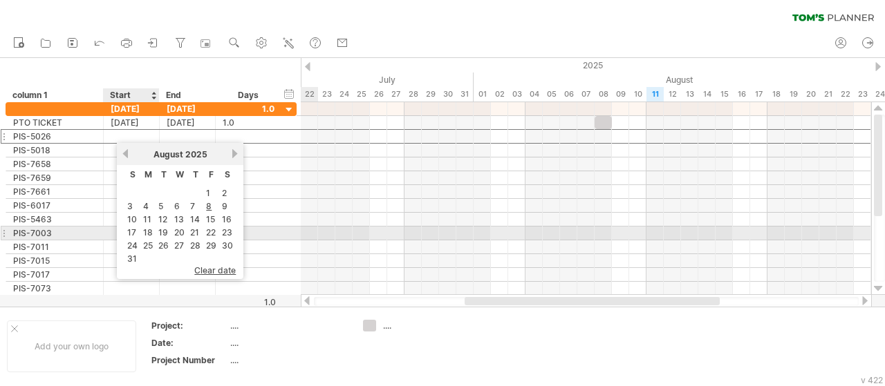
click at [156, 232] on table "S M T W T F S 1 2 3 4 5 6 7 8 9 10 11 12 13 14 15 16 17 18 19 20 21 22 23 24 25…" at bounding box center [180, 215] width 113 height 101
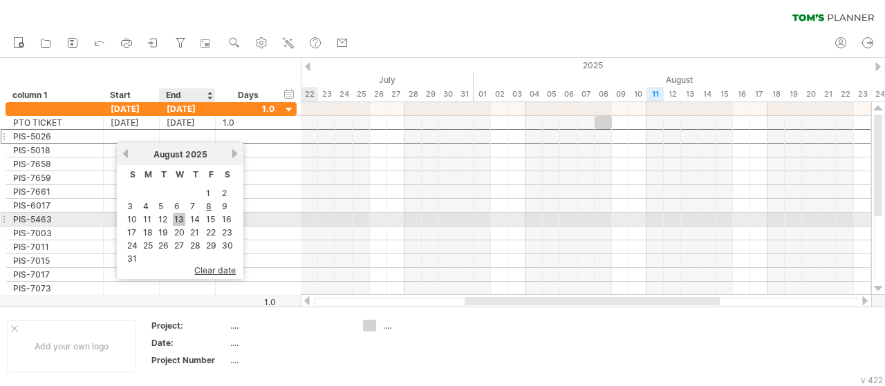
click at [183, 214] on link "13" at bounding box center [179, 219] width 12 height 13
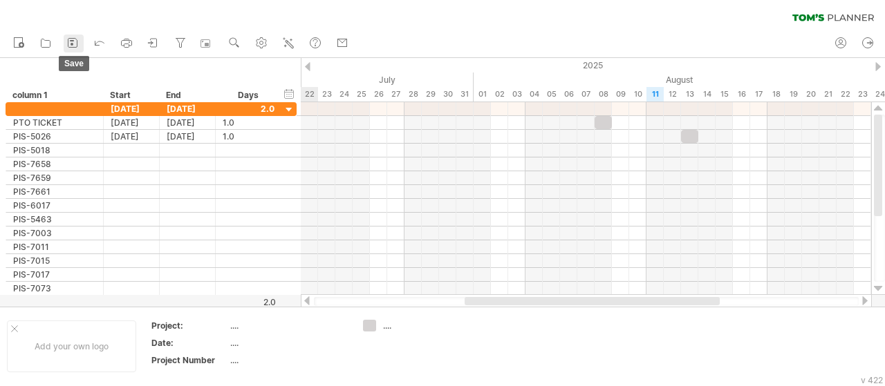
click at [73, 44] on icon at bounding box center [73, 43] width 14 height 14
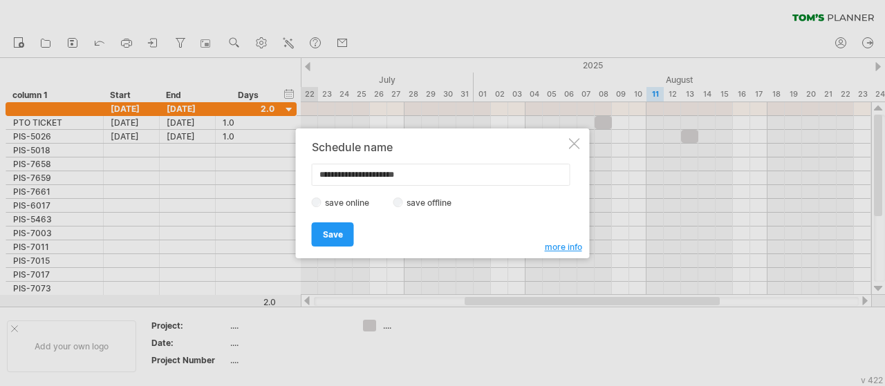
type input "**********"
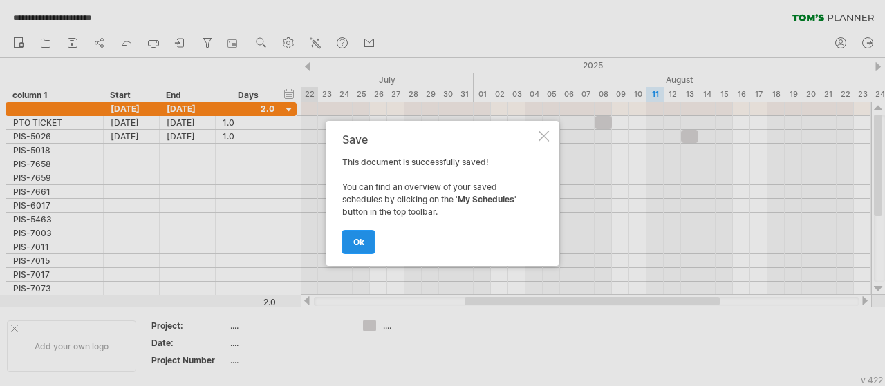
click at [362, 239] on span "ok" at bounding box center [358, 242] width 11 height 10
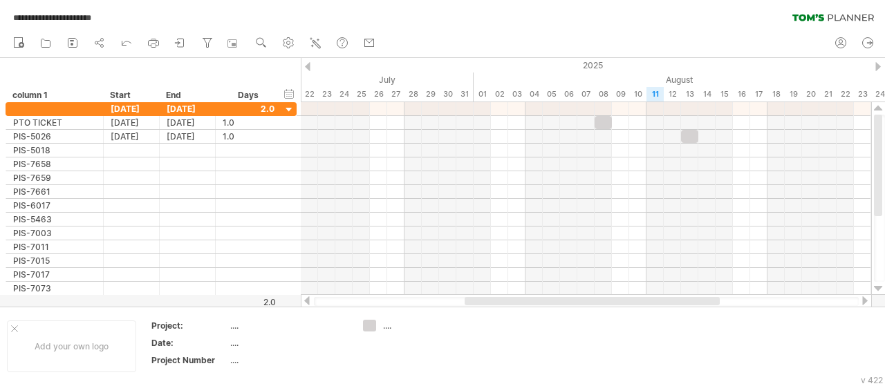
click at [564, 38] on div "new" at bounding box center [442, 43] width 885 height 29
click at [69, 46] on icon at bounding box center [73, 43] width 14 height 14
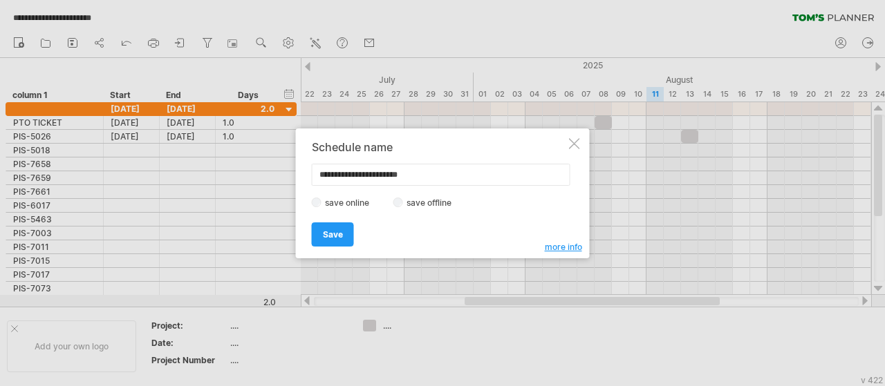
click at [427, 198] on label "save offline" at bounding box center [433, 203] width 60 height 10
click at [326, 232] on span "Save" at bounding box center [333, 235] width 20 height 10
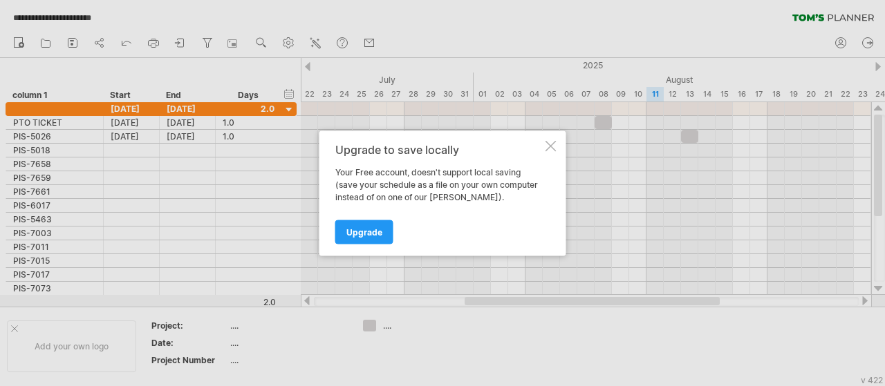
click at [556, 143] on div at bounding box center [550, 145] width 11 height 11
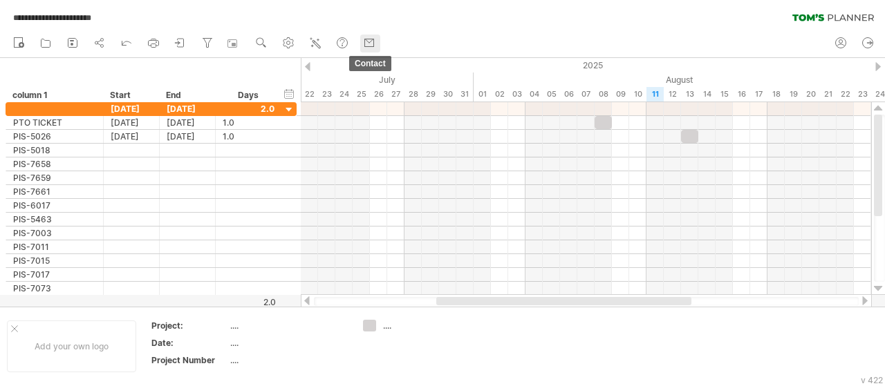
click at [376, 44] on use at bounding box center [369, 43] width 14 height 14
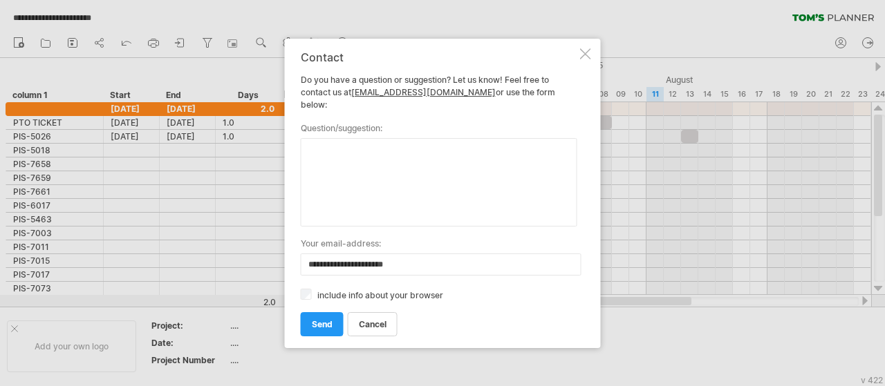
click at [596, 56] on div "**********" at bounding box center [443, 194] width 316 height 310
click at [583, 59] on div at bounding box center [585, 53] width 11 height 11
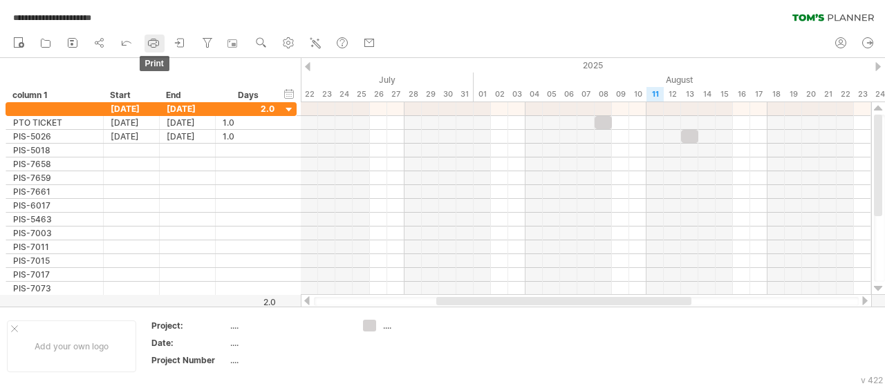
click at [156, 44] on rect at bounding box center [153, 45] width 5 height 3
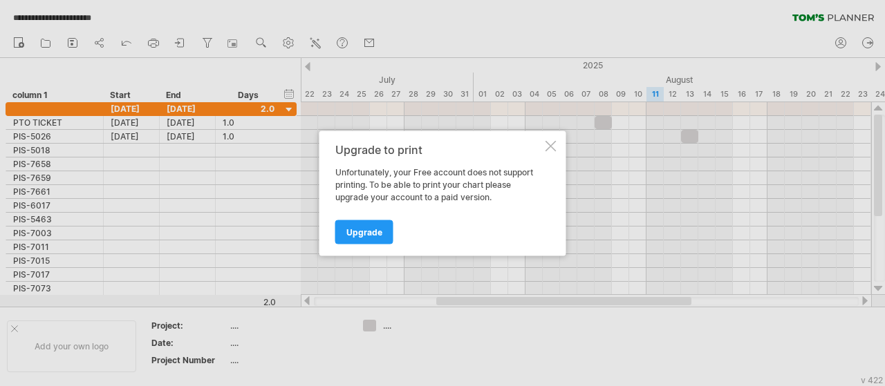
click at [554, 142] on div at bounding box center [550, 145] width 11 height 11
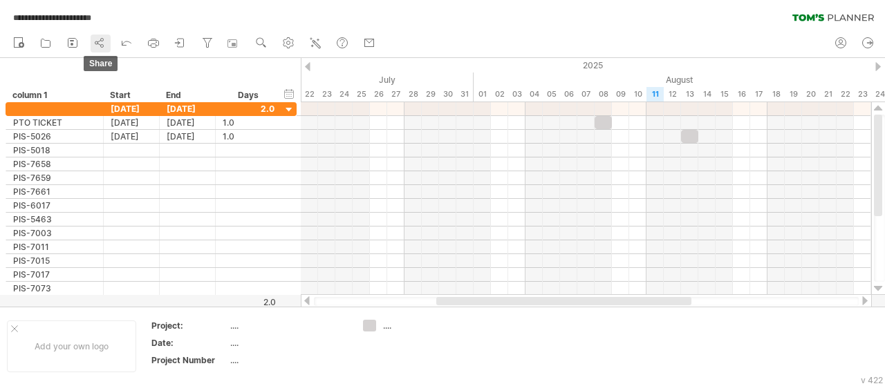
click at [107, 41] on link "share" at bounding box center [101, 44] width 20 height 18
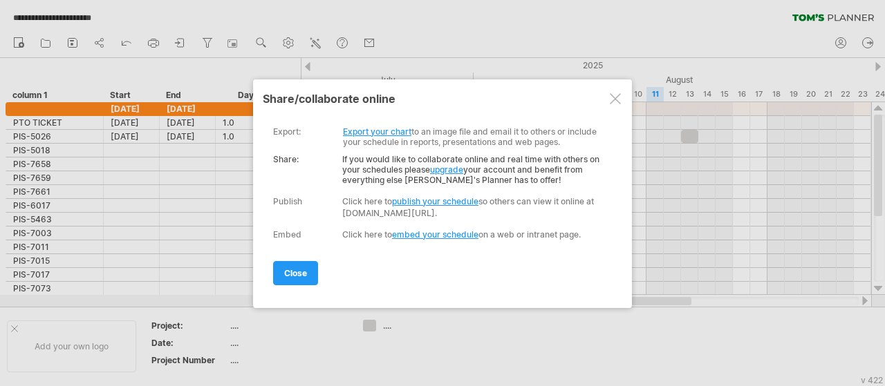
click at [404, 130] on link "Export your chart" at bounding box center [377, 132] width 68 height 10
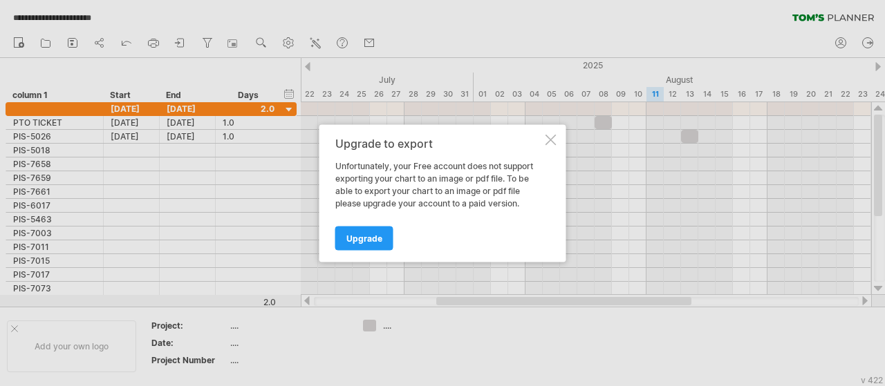
click at [554, 138] on div at bounding box center [550, 139] width 11 height 11
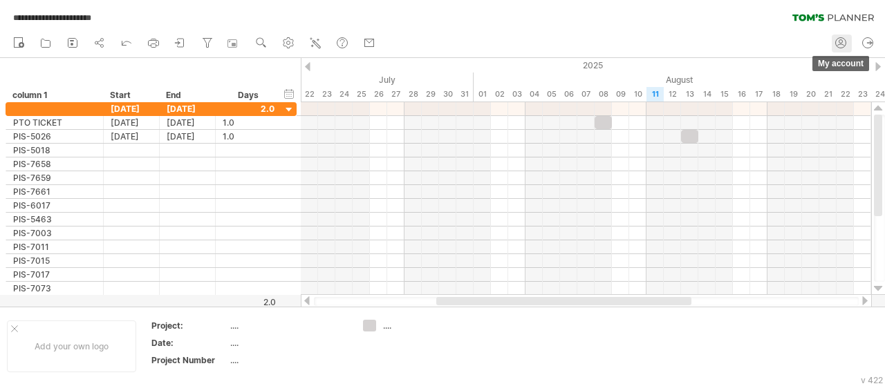
click at [837, 39] on icon at bounding box center [841, 43] width 14 height 14
type input "**********"
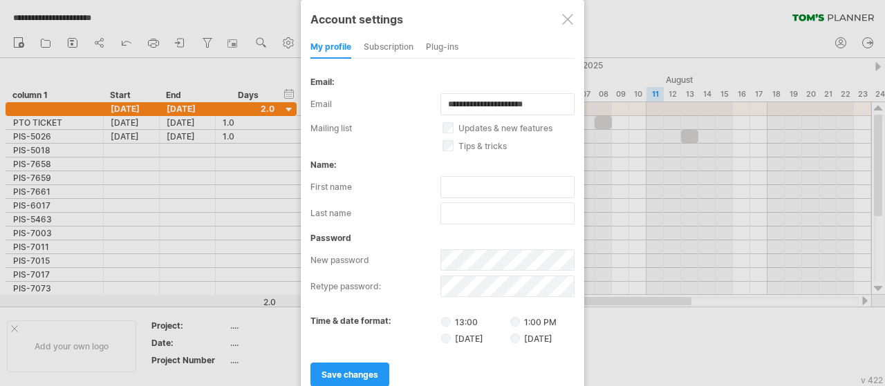
click at [567, 14] on div at bounding box center [567, 19] width 11 height 11
